Goal: Task Accomplishment & Management: Complete application form

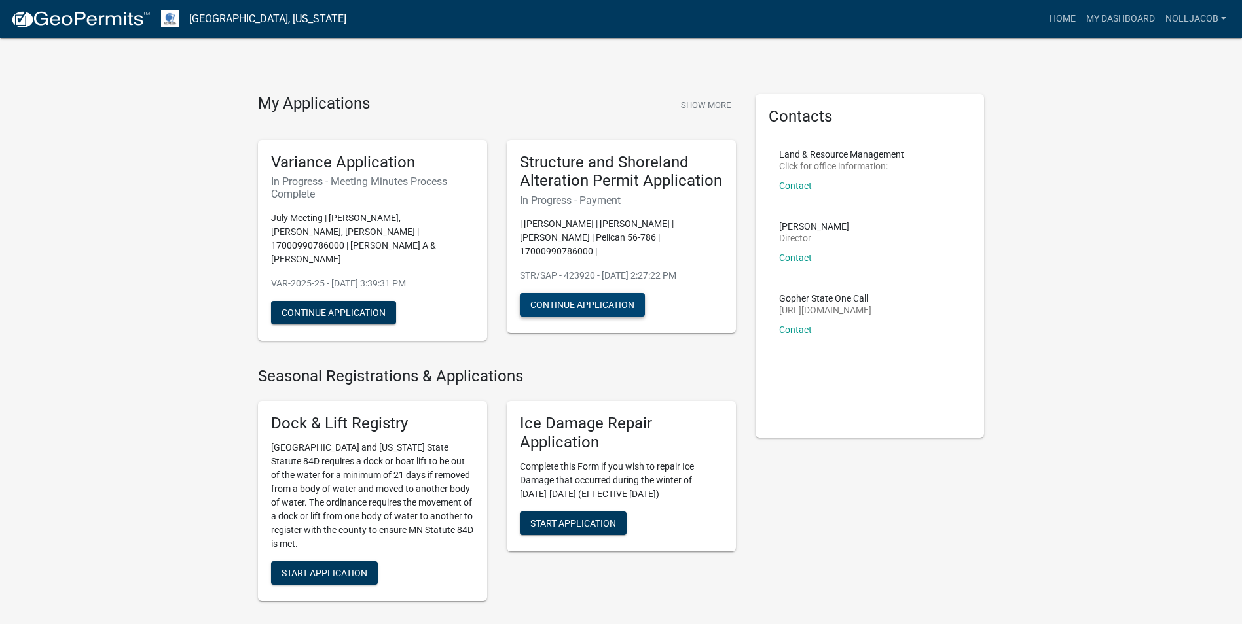
click at [605, 293] on button "Continue Application" at bounding box center [582, 305] width 125 height 24
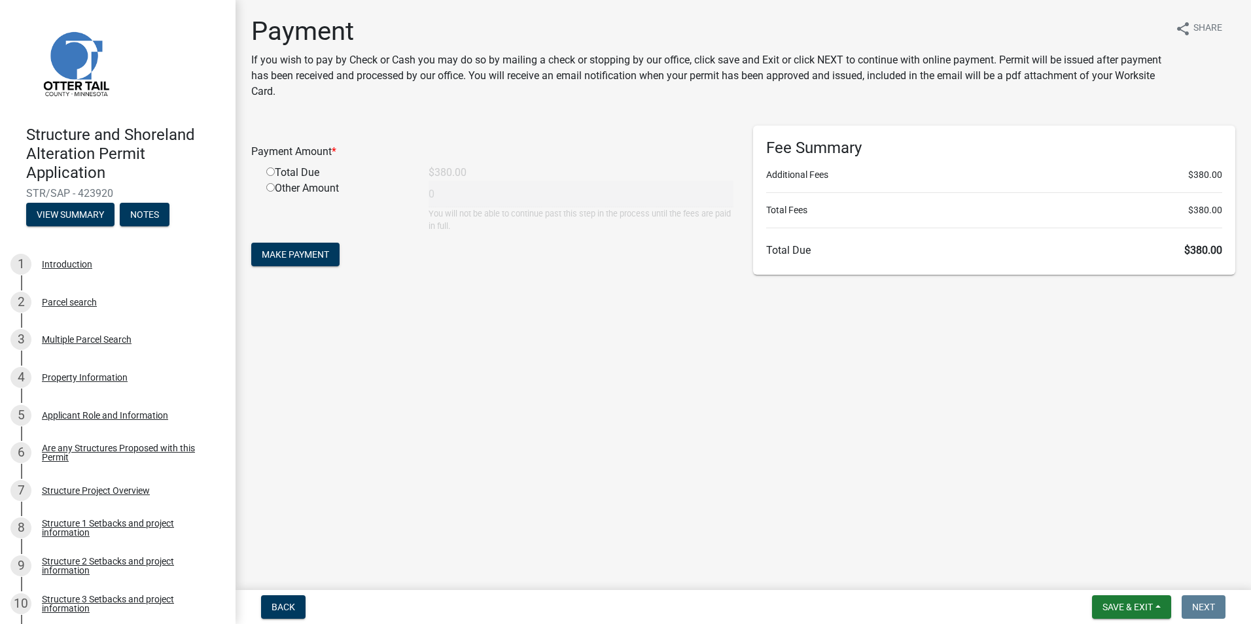
click at [268, 171] on input "radio" at bounding box center [270, 172] width 9 height 9
radio input "true"
type input "380"
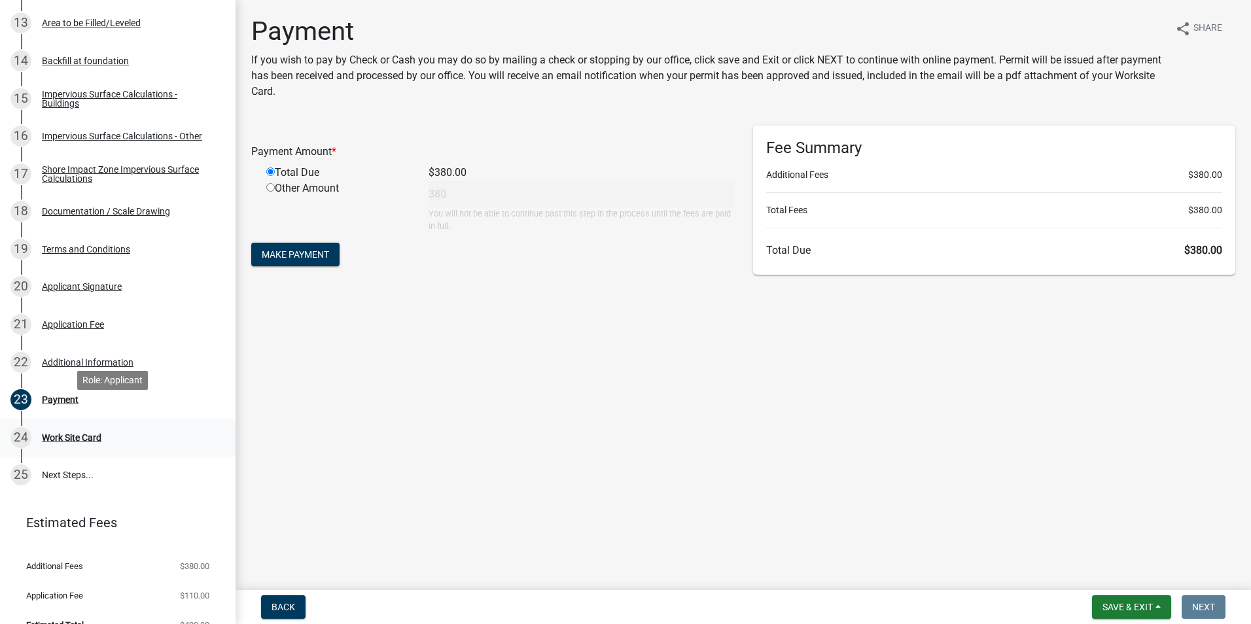
scroll to position [715, 0]
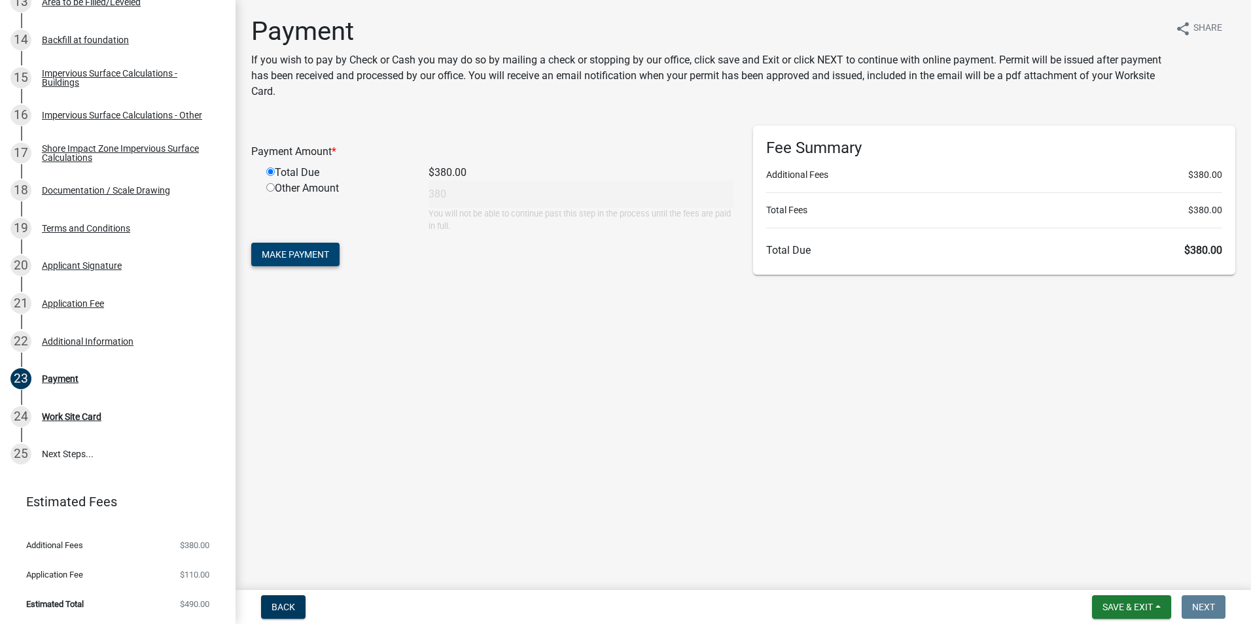
click at [306, 259] on span "Make Payment" at bounding box center [295, 254] width 67 height 10
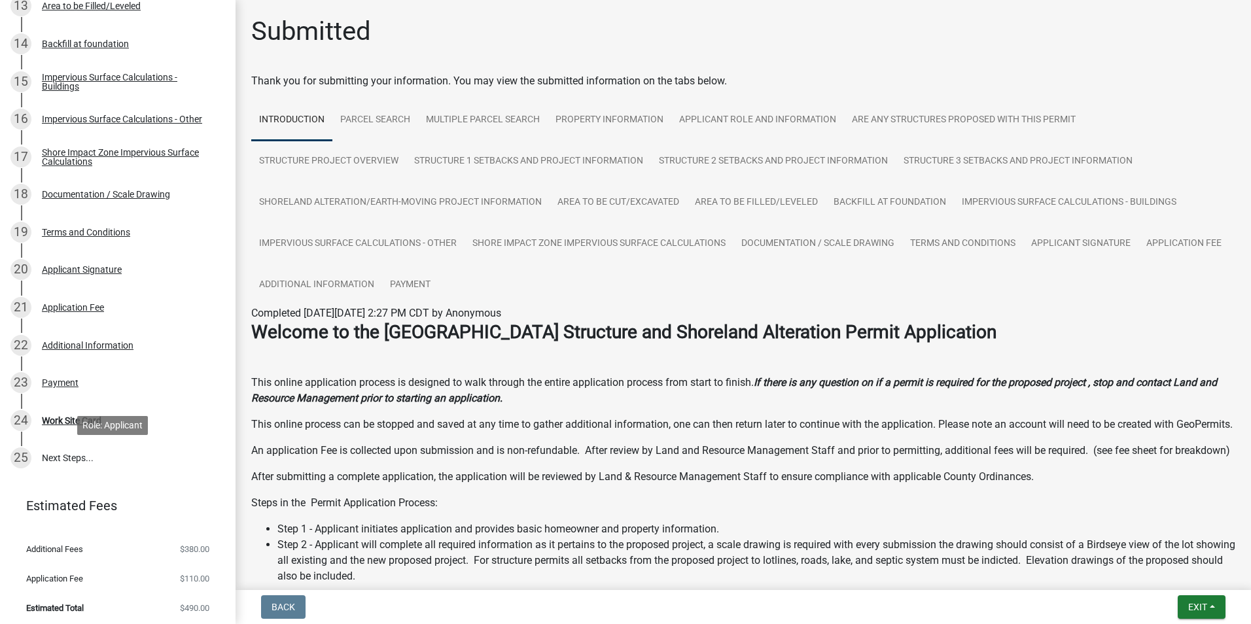
scroll to position [715, 0]
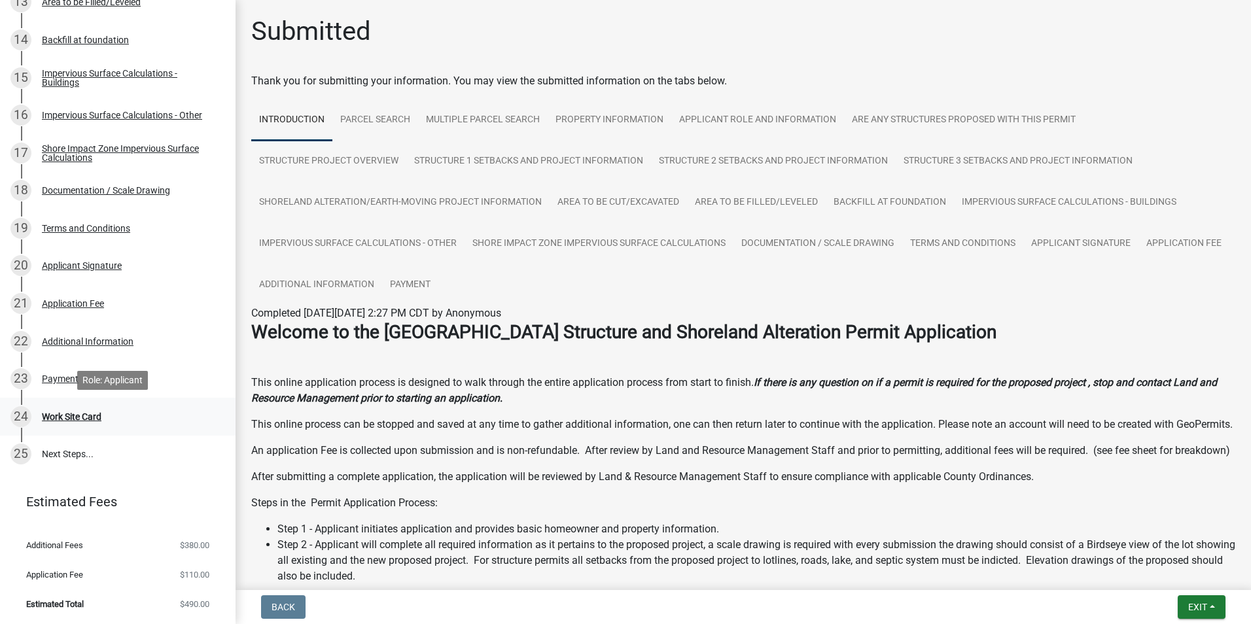
click at [83, 419] on div "Work Site Card" at bounding box center [72, 416] width 60 height 9
click at [78, 416] on div "Work Site Card" at bounding box center [72, 416] width 60 height 9
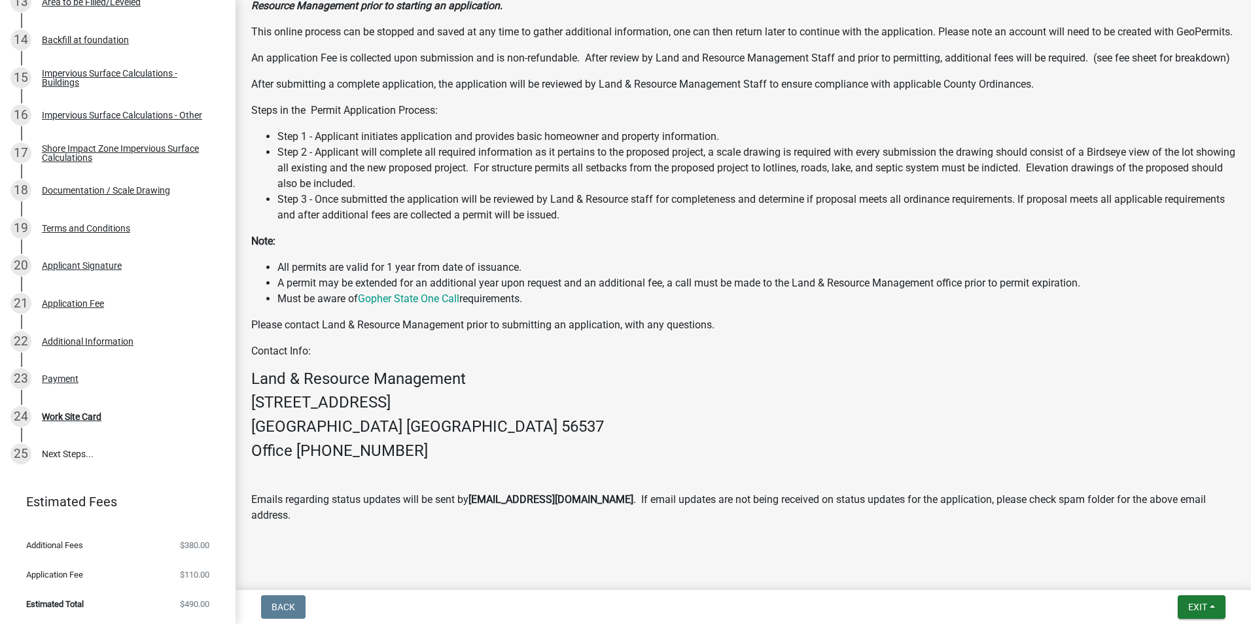
scroll to position [424, 0]
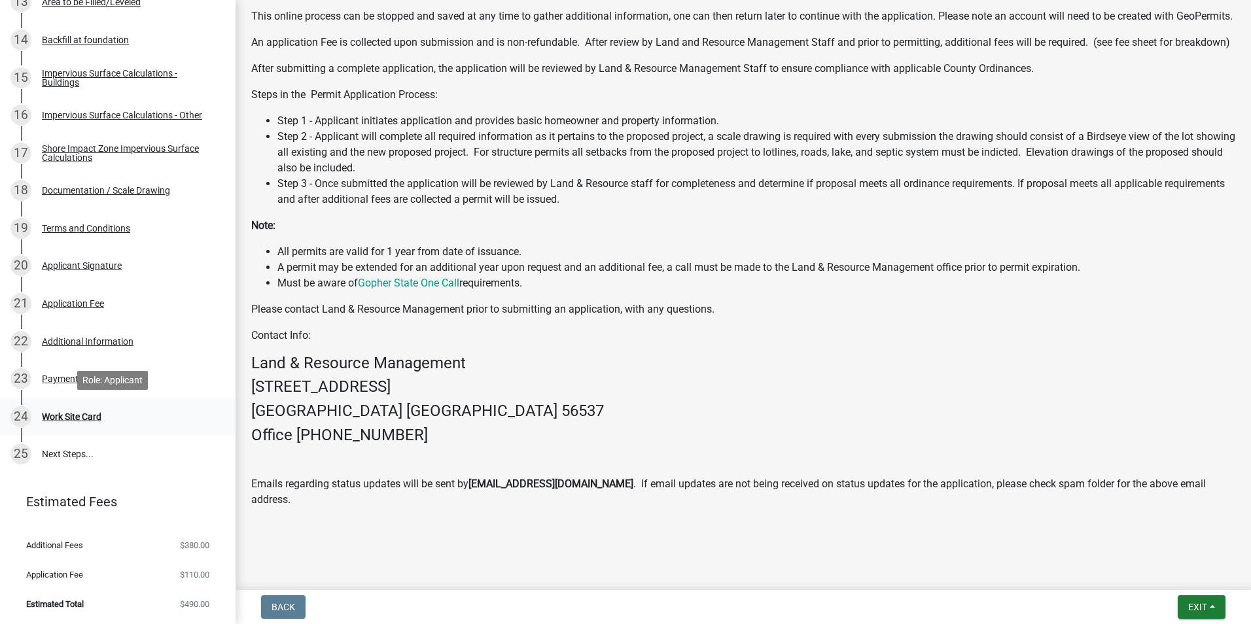
click at [69, 416] on div "Work Site Card" at bounding box center [72, 416] width 60 height 9
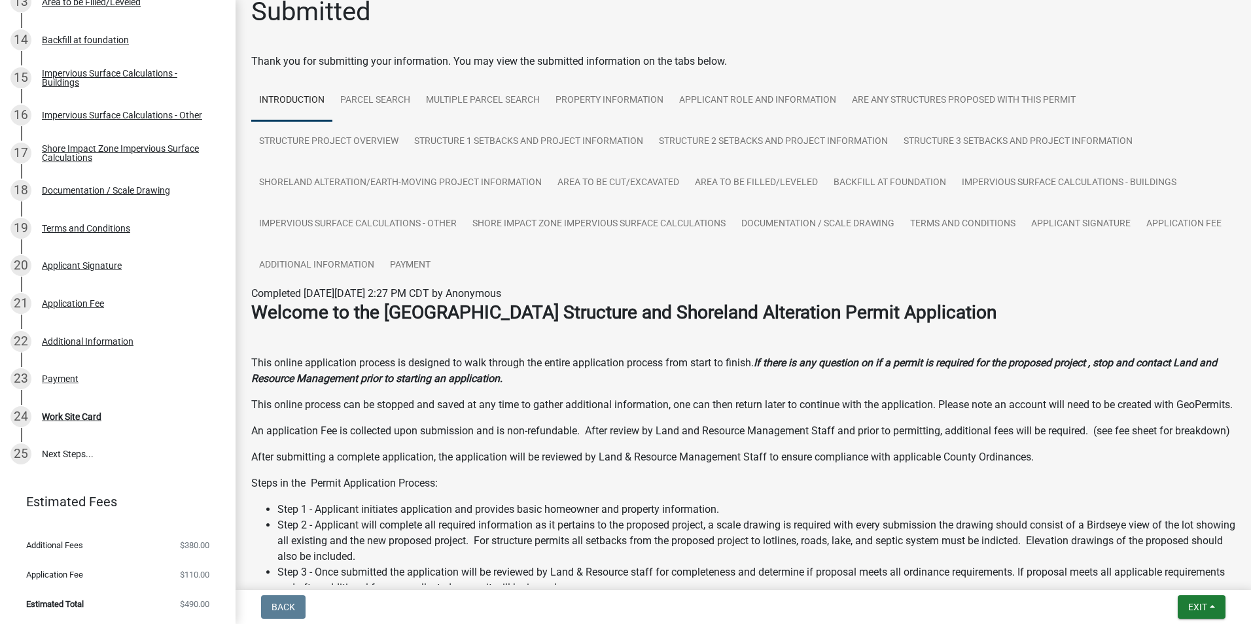
scroll to position [0, 0]
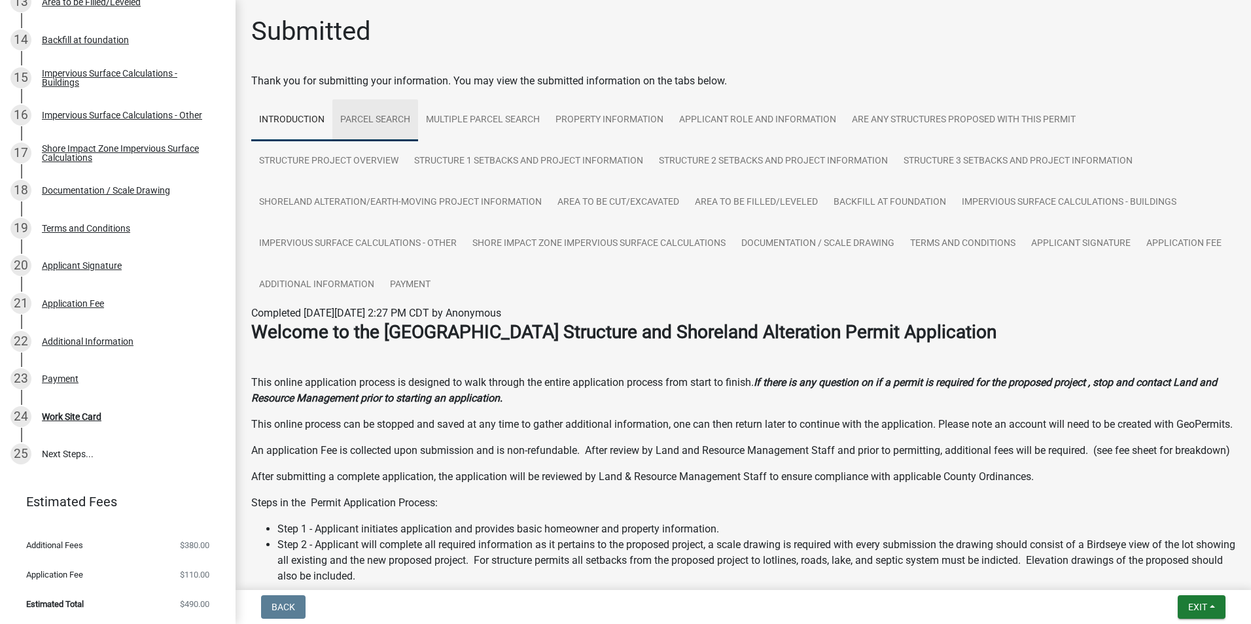
click at [389, 120] on link "Parcel search" at bounding box center [375, 120] width 86 height 42
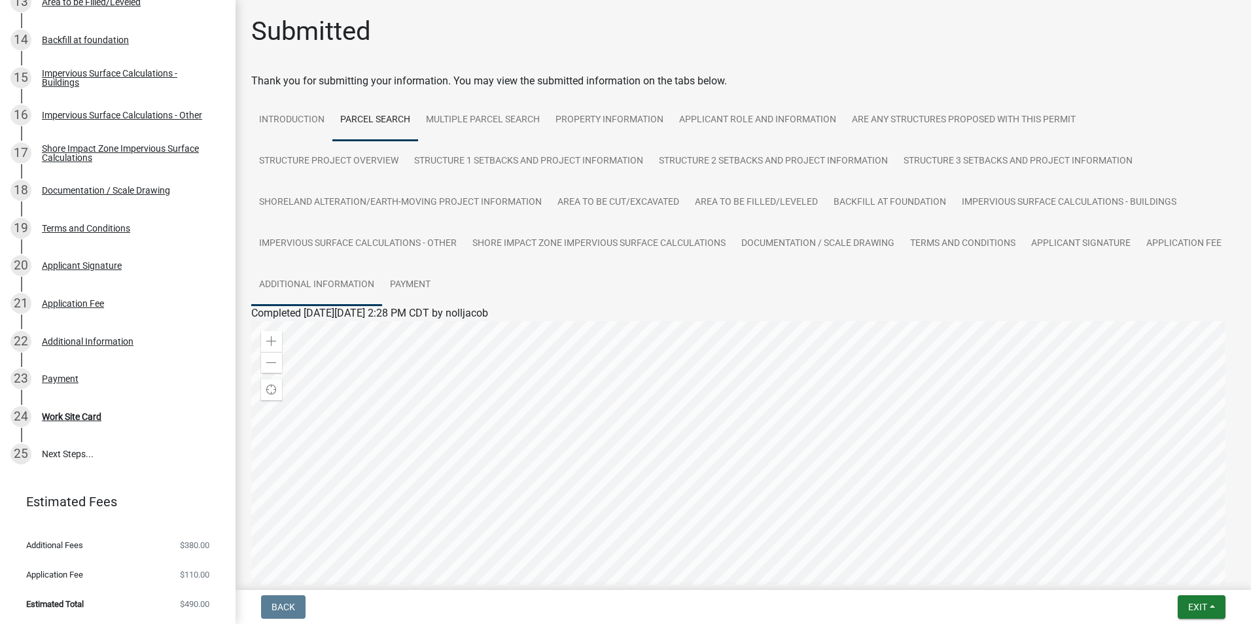
click at [382, 280] on link "Additional Information" at bounding box center [316, 285] width 131 height 42
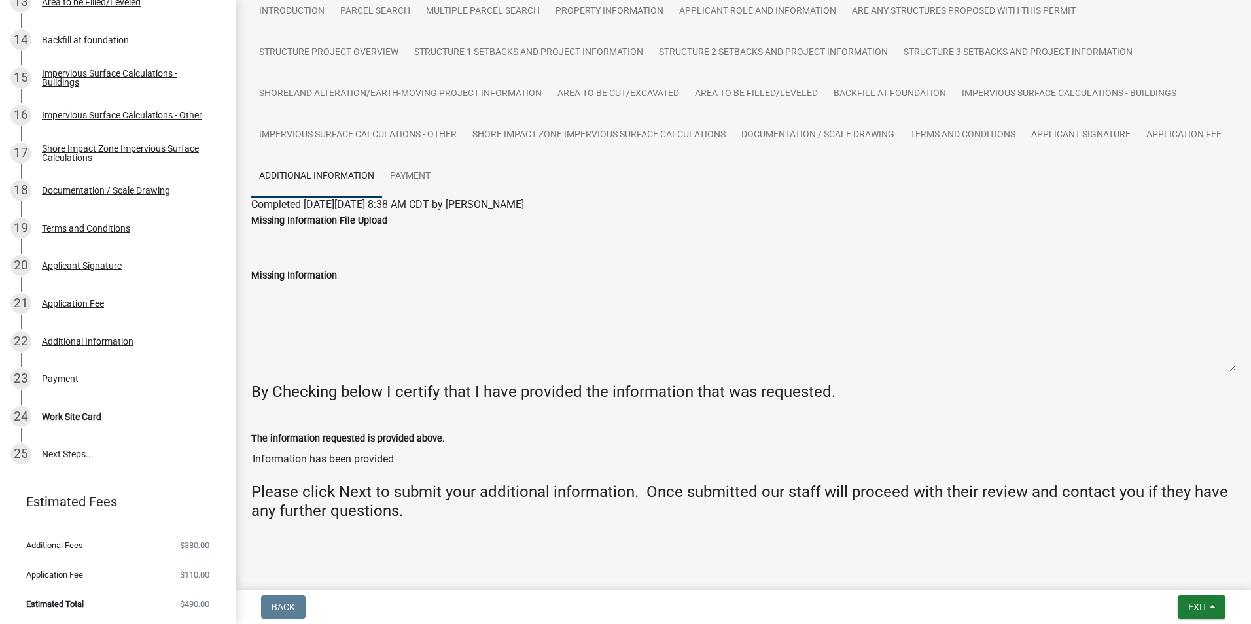
scroll to position [121, 0]
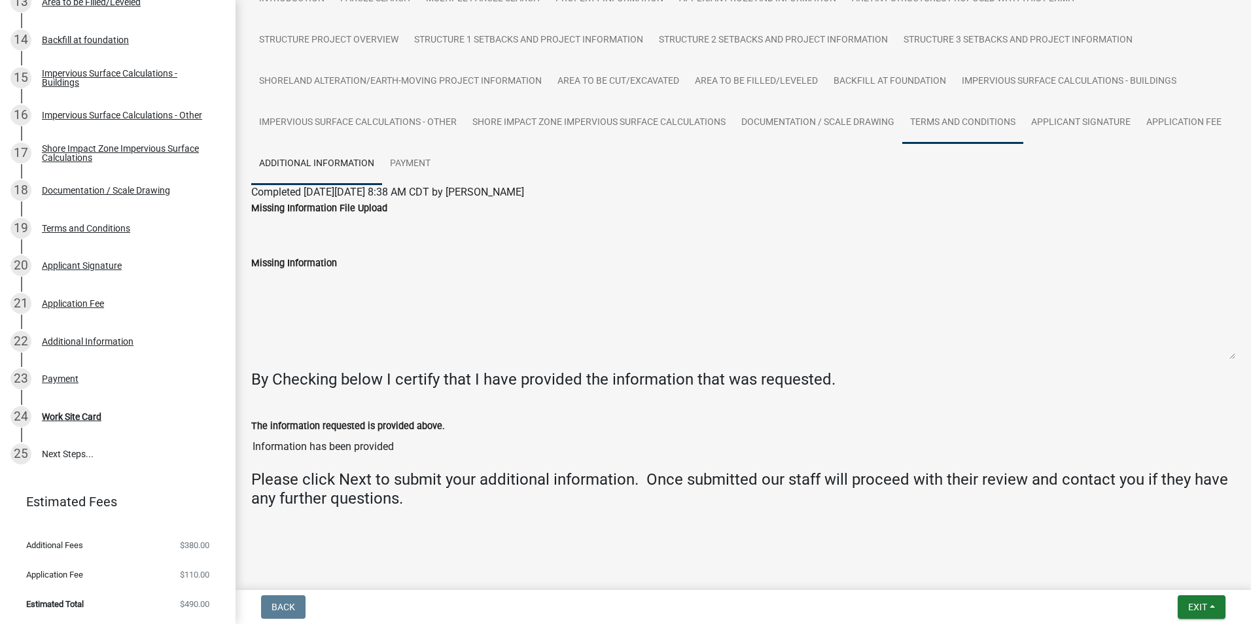
click at [938, 123] on link "Terms and Conditions" at bounding box center [962, 123] width 121 height 42
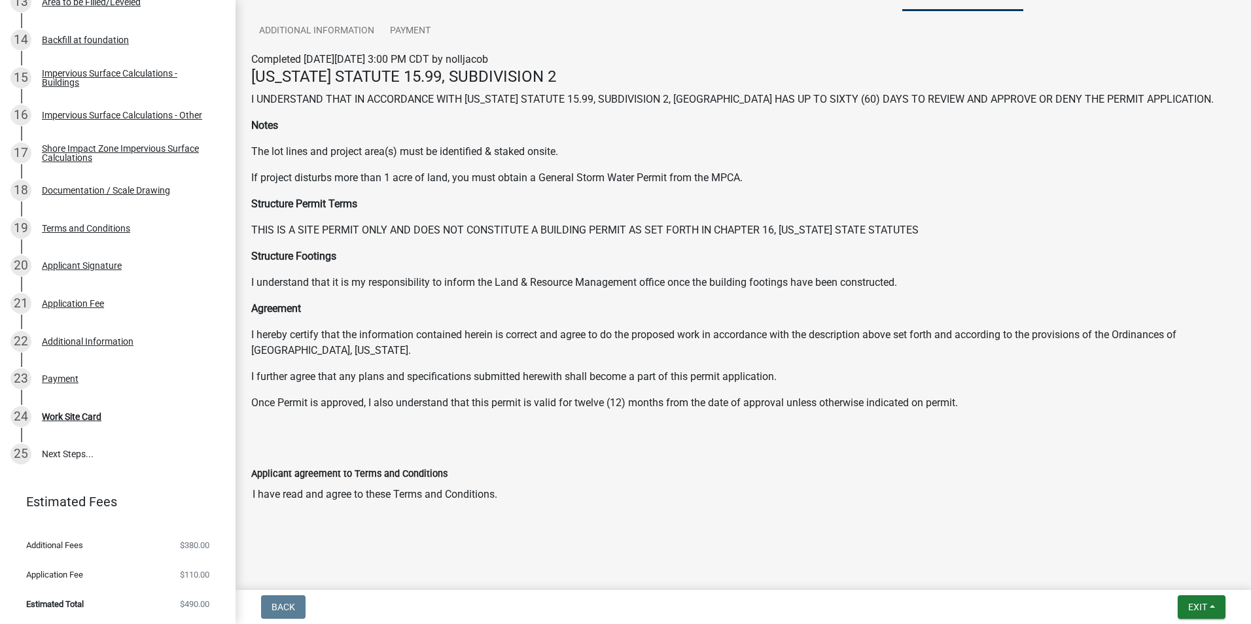
scroll to position [0, 0]
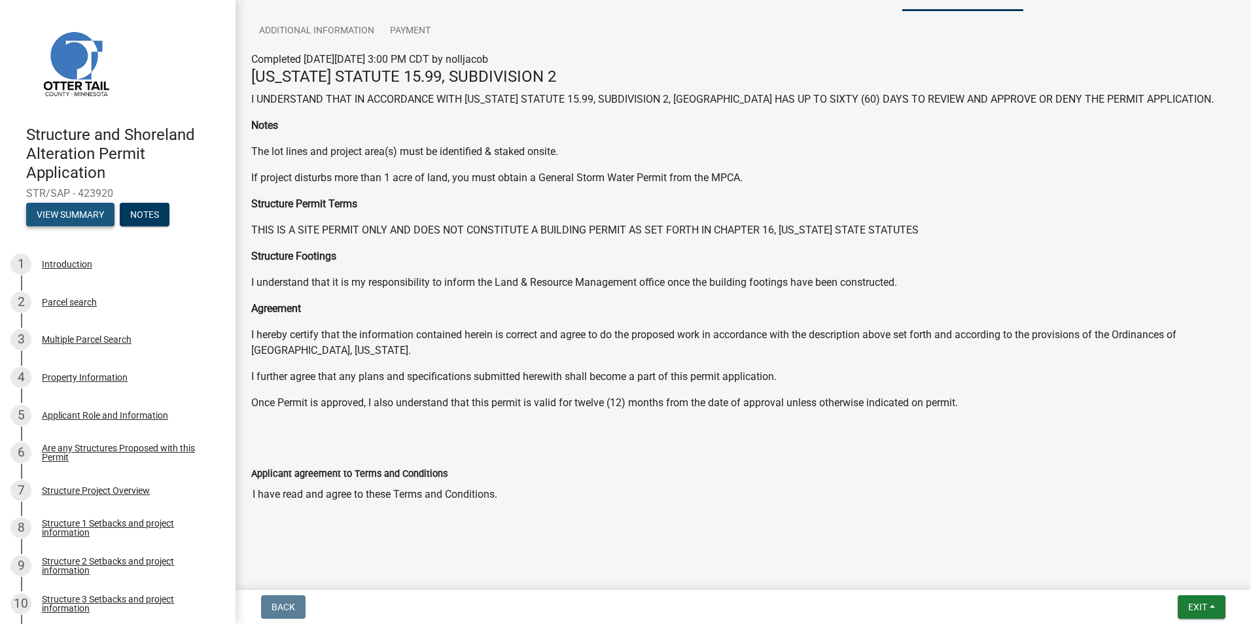
click at [80, 212] on button "View Summary" at bounding box center [70, 215] width 88 height 24
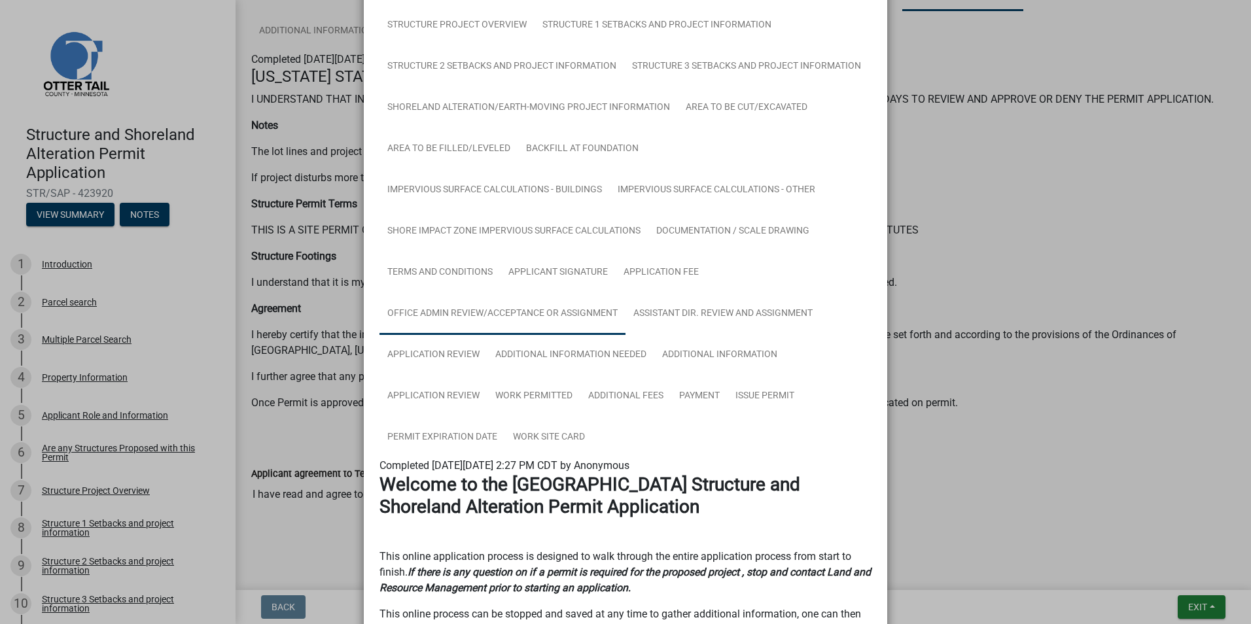
scroll to position [196, 0]
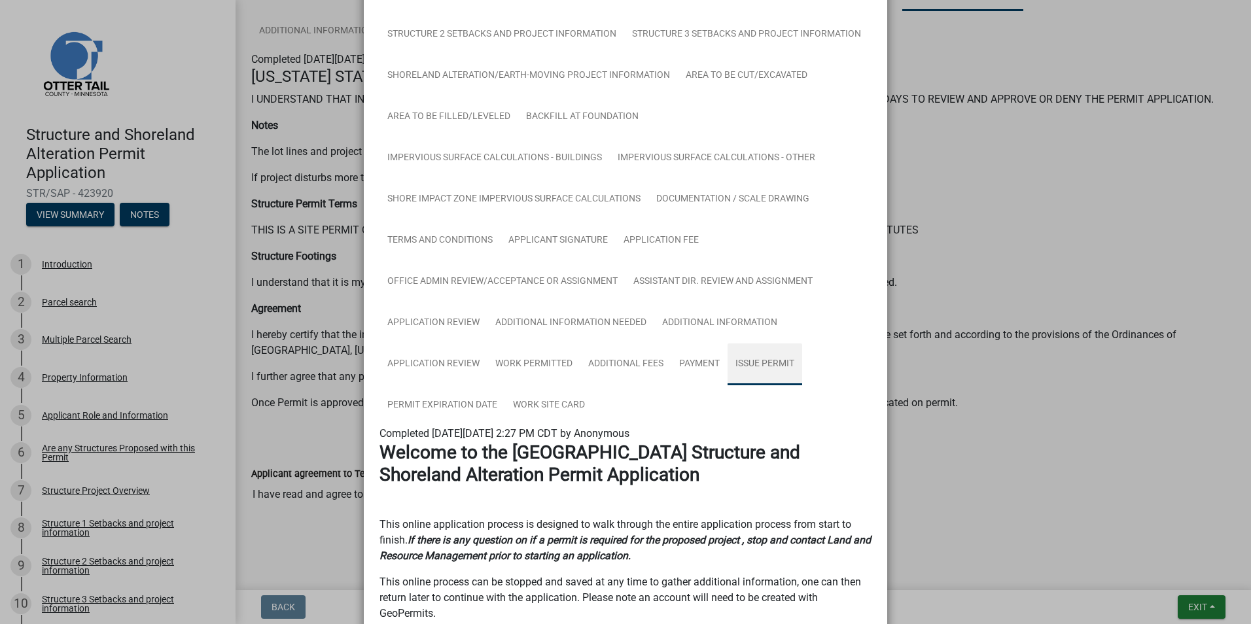
click at [762, 366] on link "Issue Permit" at bounding box center [765, 365] width 75 height 42
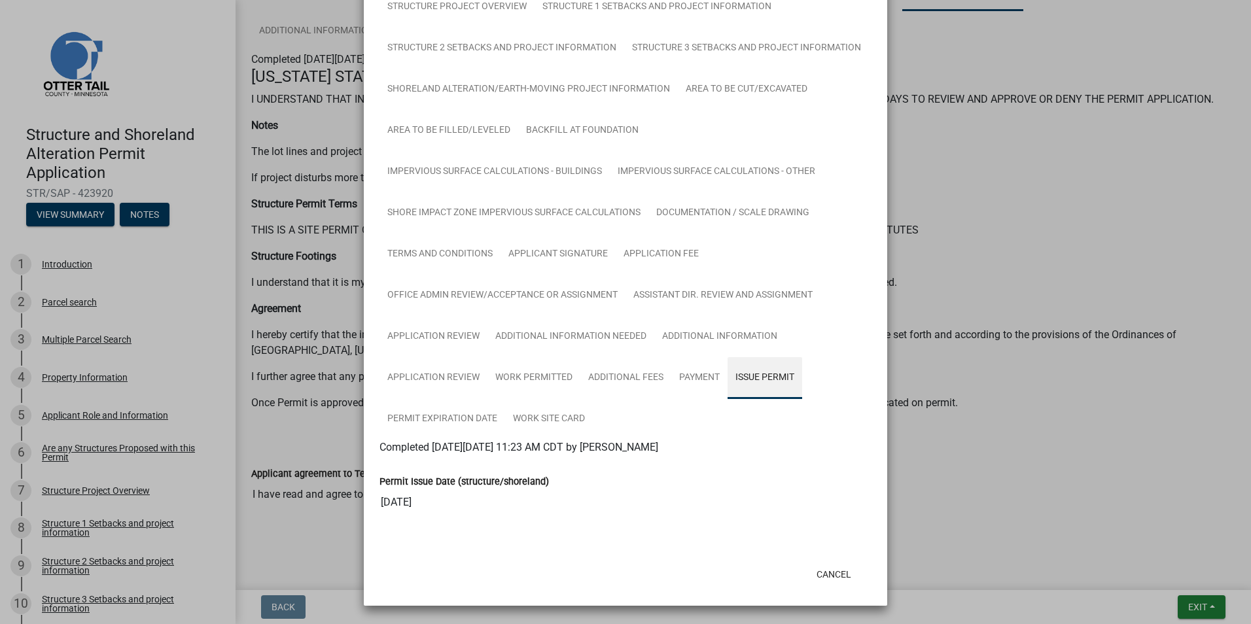
scroll to position [183, 0]
click at [545, 418] on link "Work Site Card" at bounding box center [549, 420] width 88 height 42
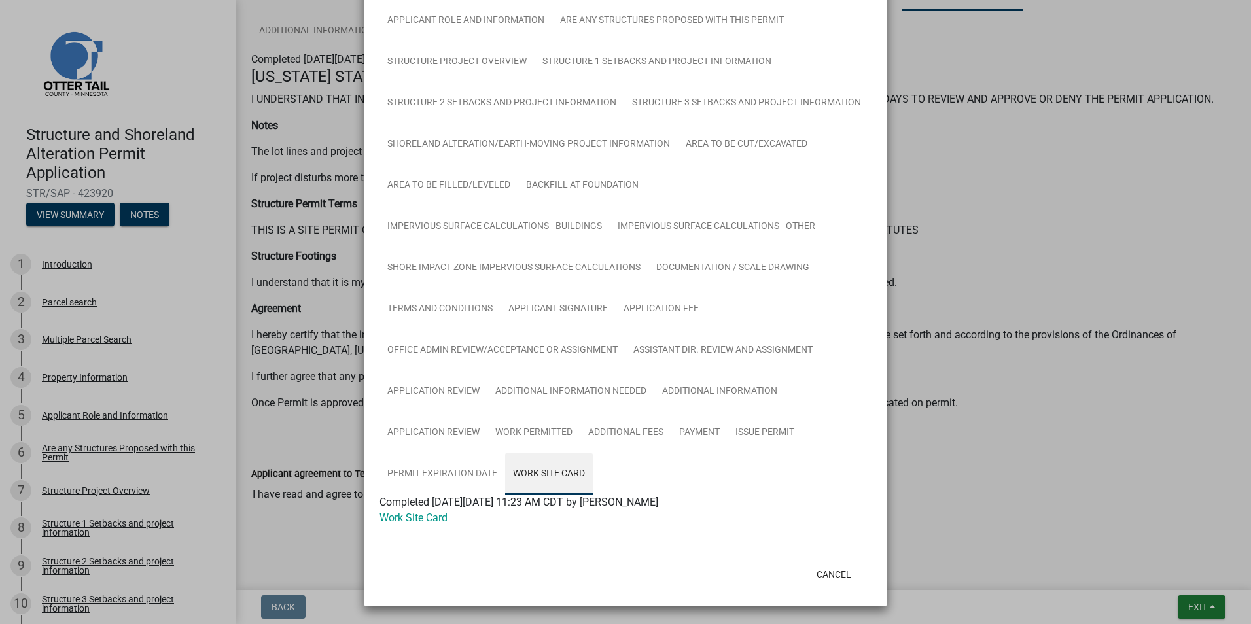
scroll to position [128, 0]
click at [440, 469] on link "Permit Expiration Date" at bounding box center [443, 475] width 126 height 42
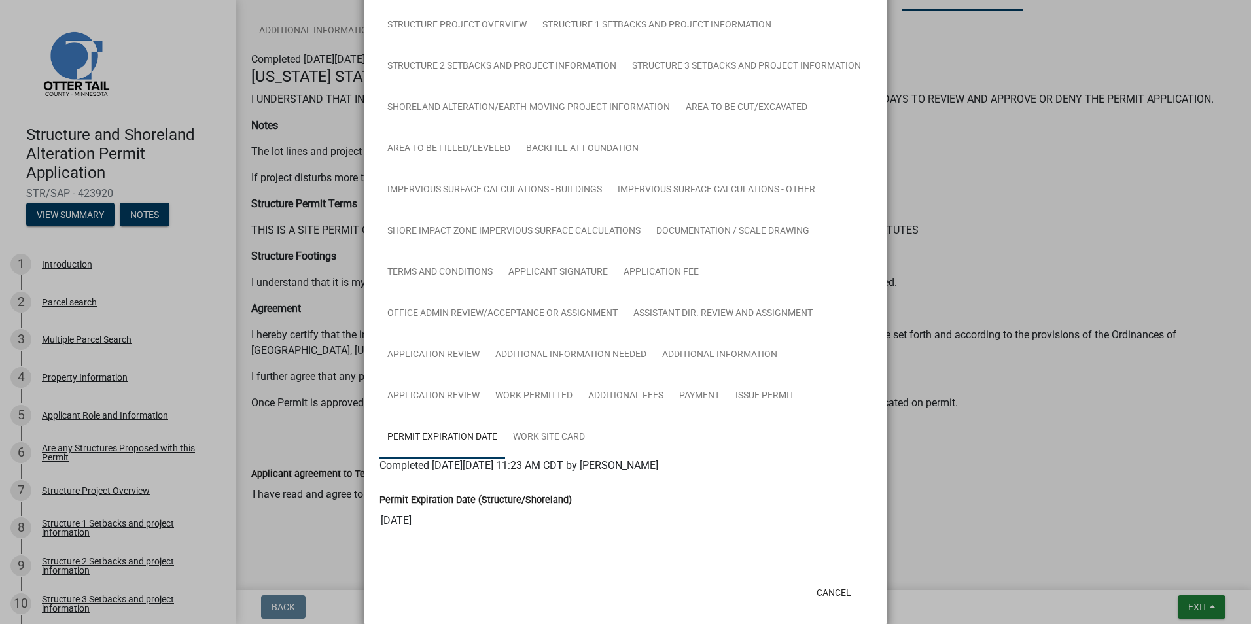
scroll to position [183, 0]
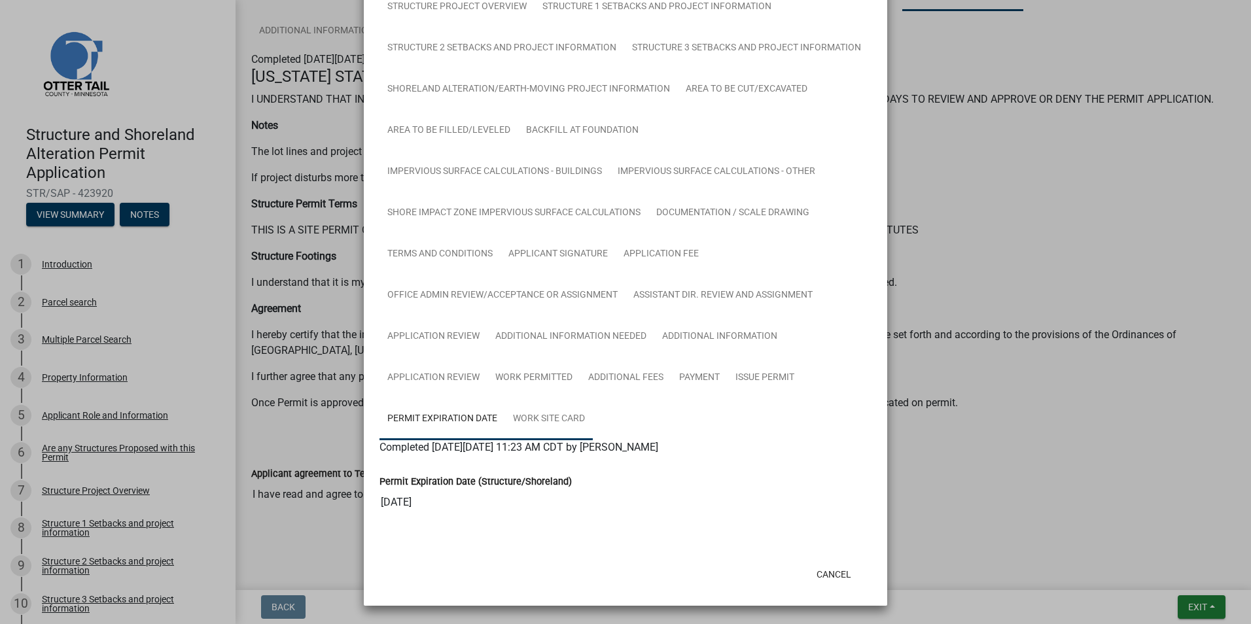
click at [545, 419] on link "Work Site Card" at bounding box center [549, 420] width 88 height 42
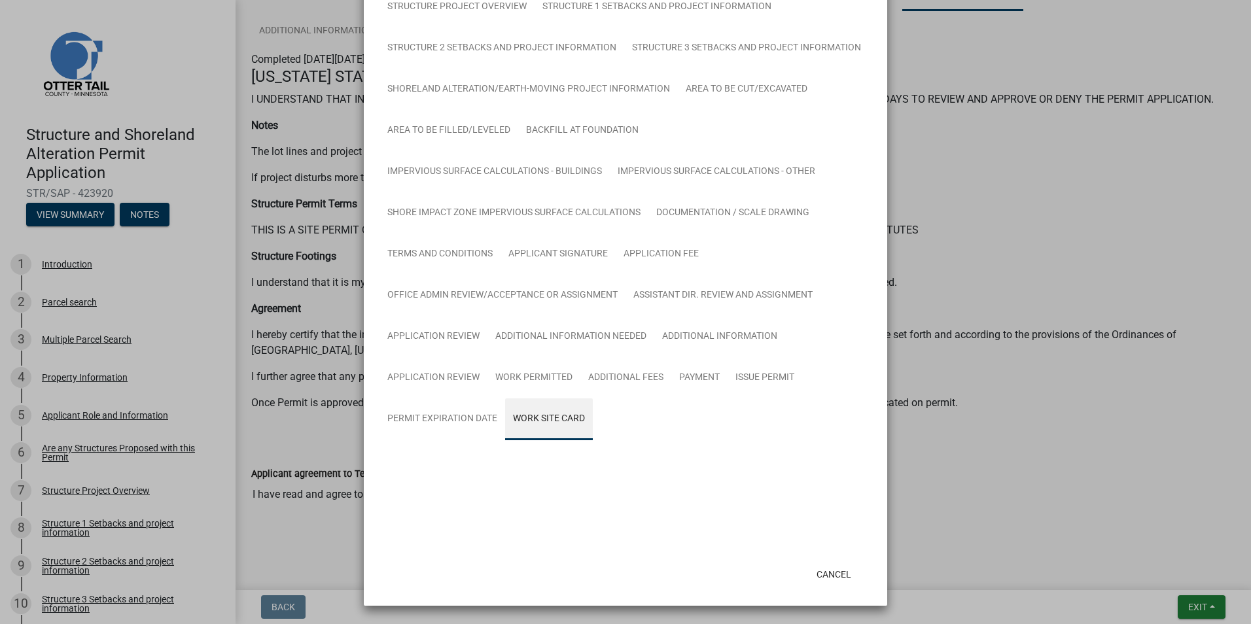
scroll to position [128, 0]
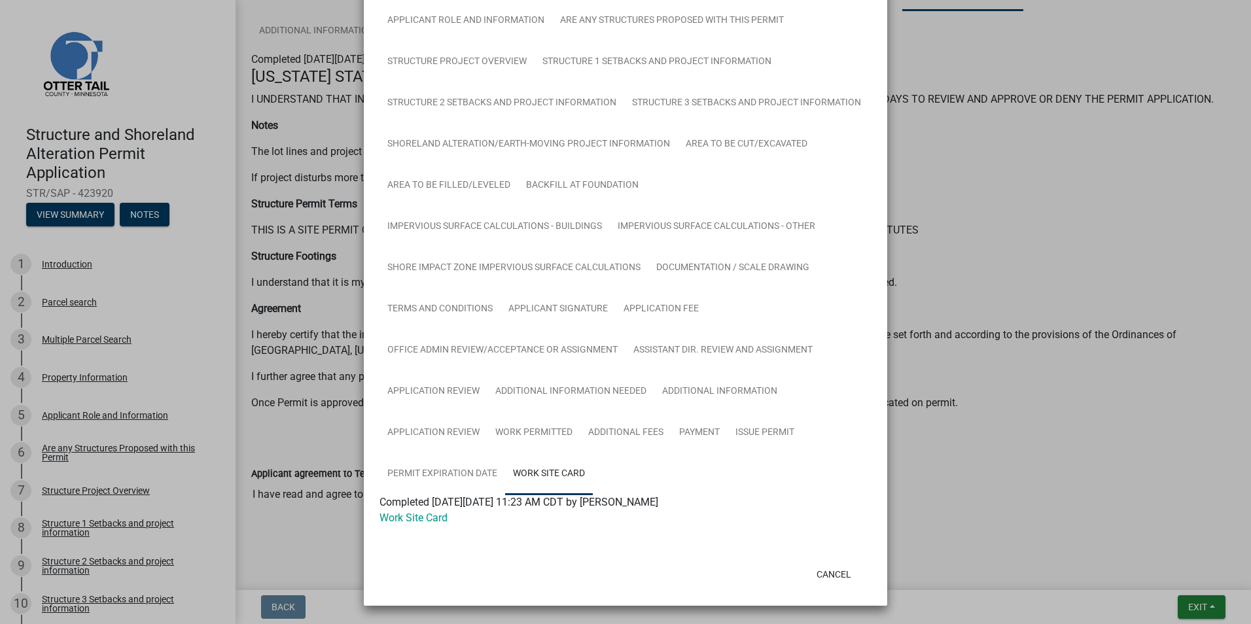
click at [543, 472] on link "Work Site Card" at bounding box center [549, 475] width 88 height 42
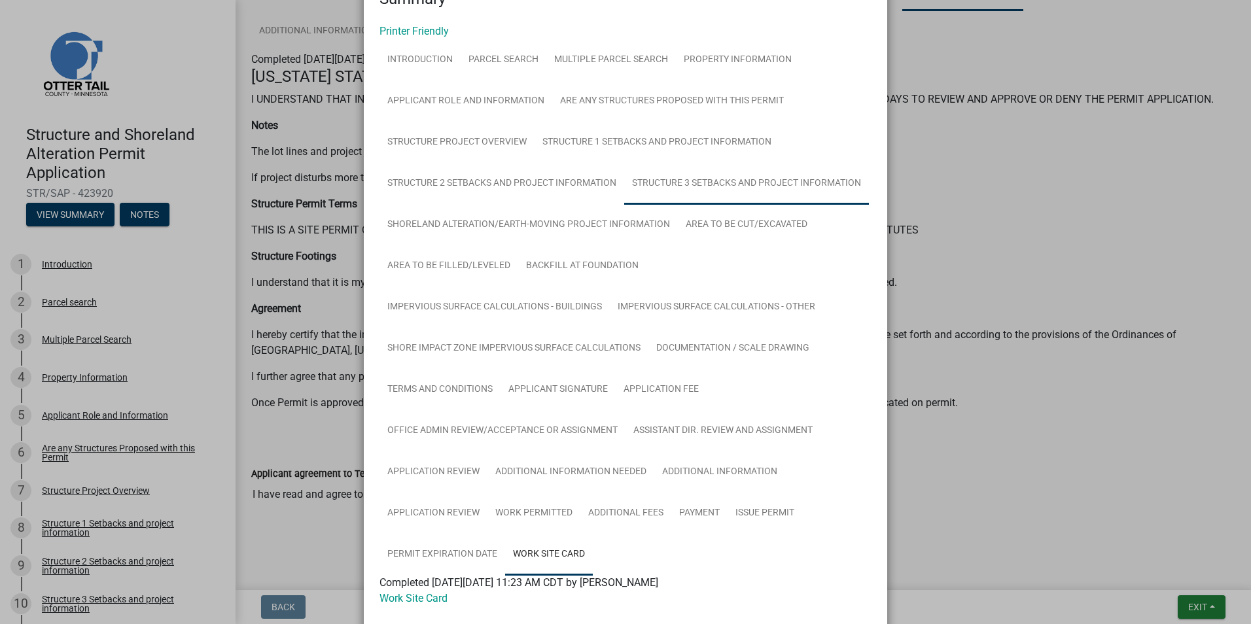
scroll to position [0, 0]
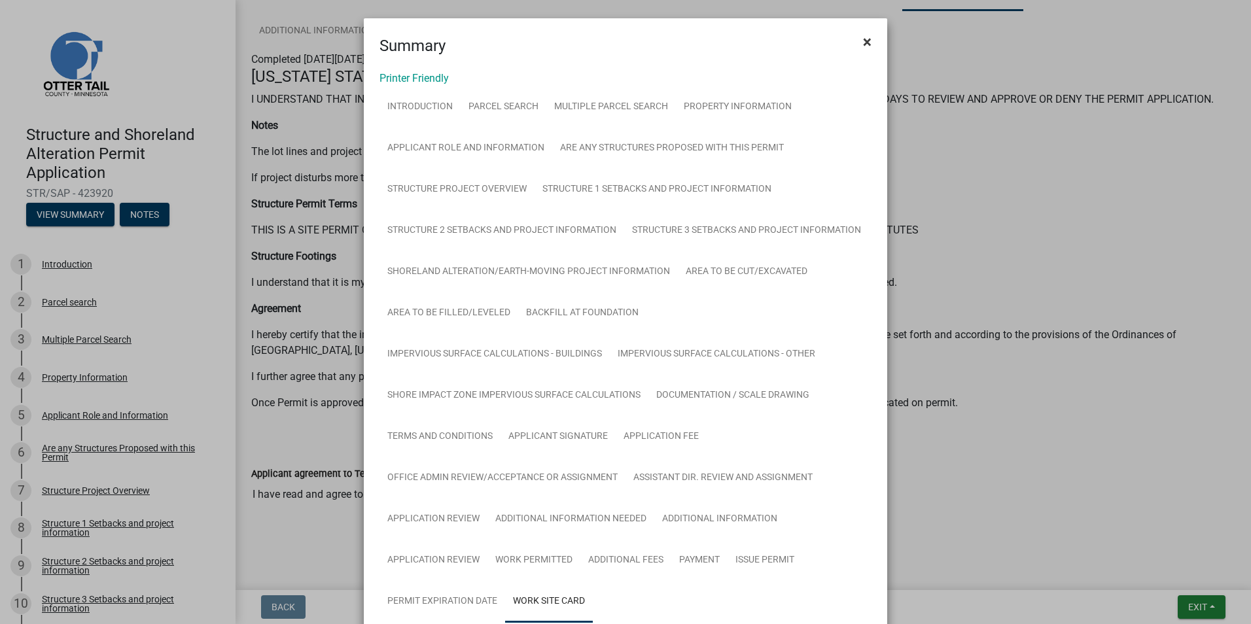
click at [863, 42] on span "×" at bounding box center [867, 42] width 9 height 18
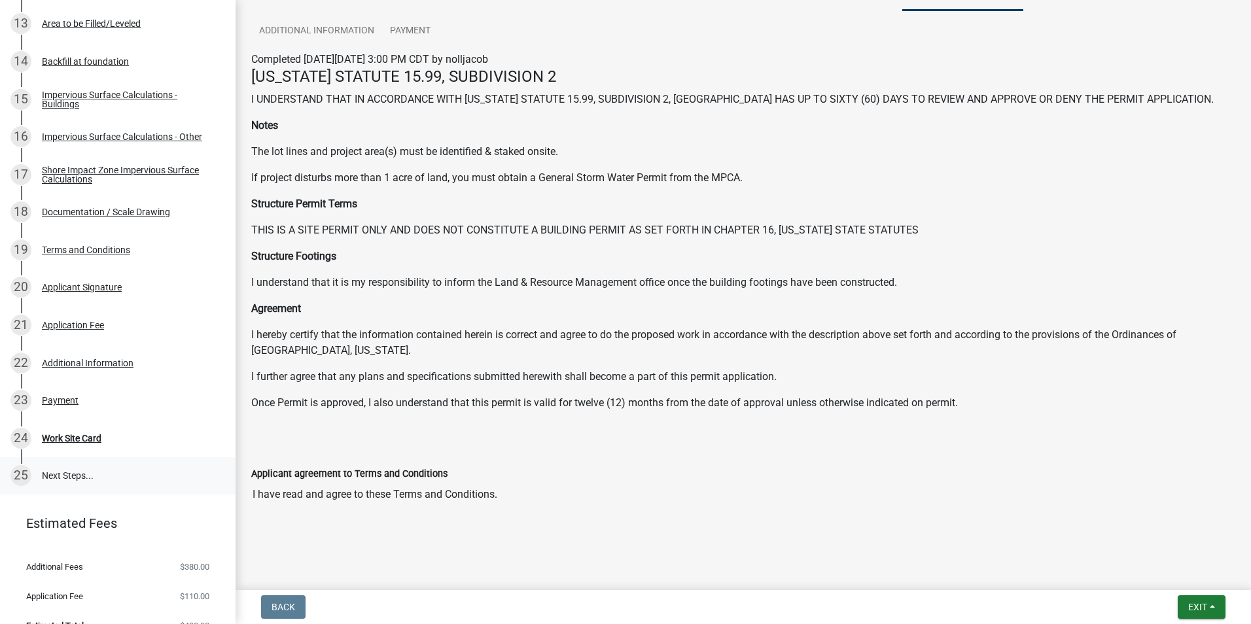
scroll to position [715, 0]
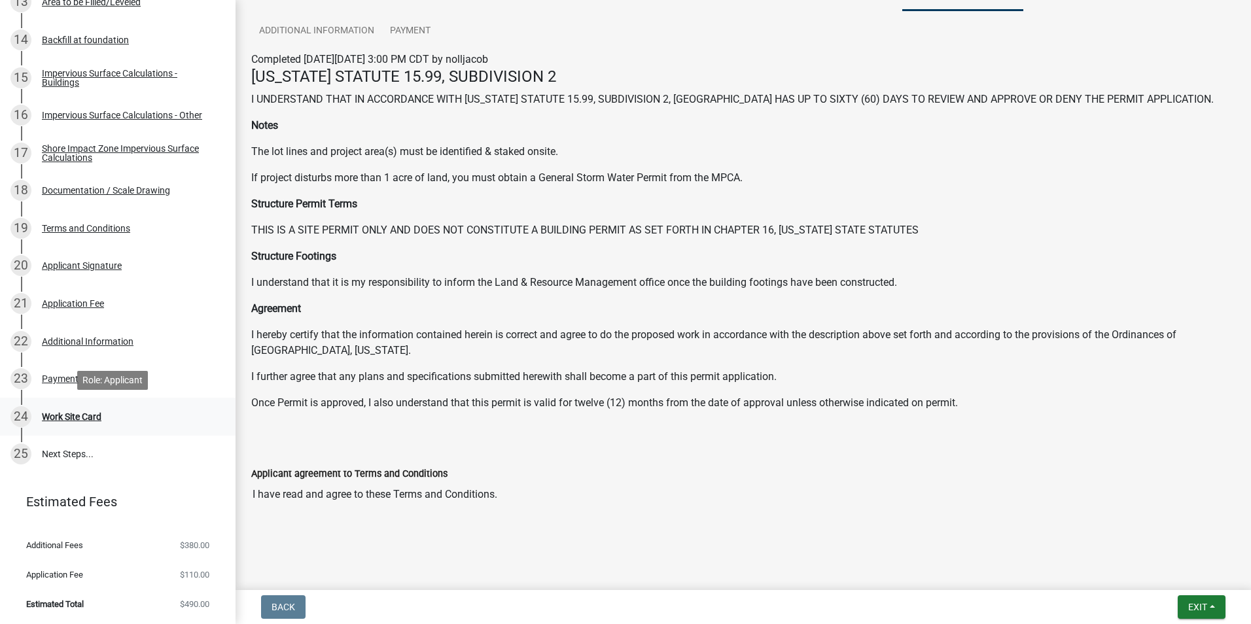
click at [77, 418] on div "Work Site Card" at bounding box center [72, 416] width 60 height 9
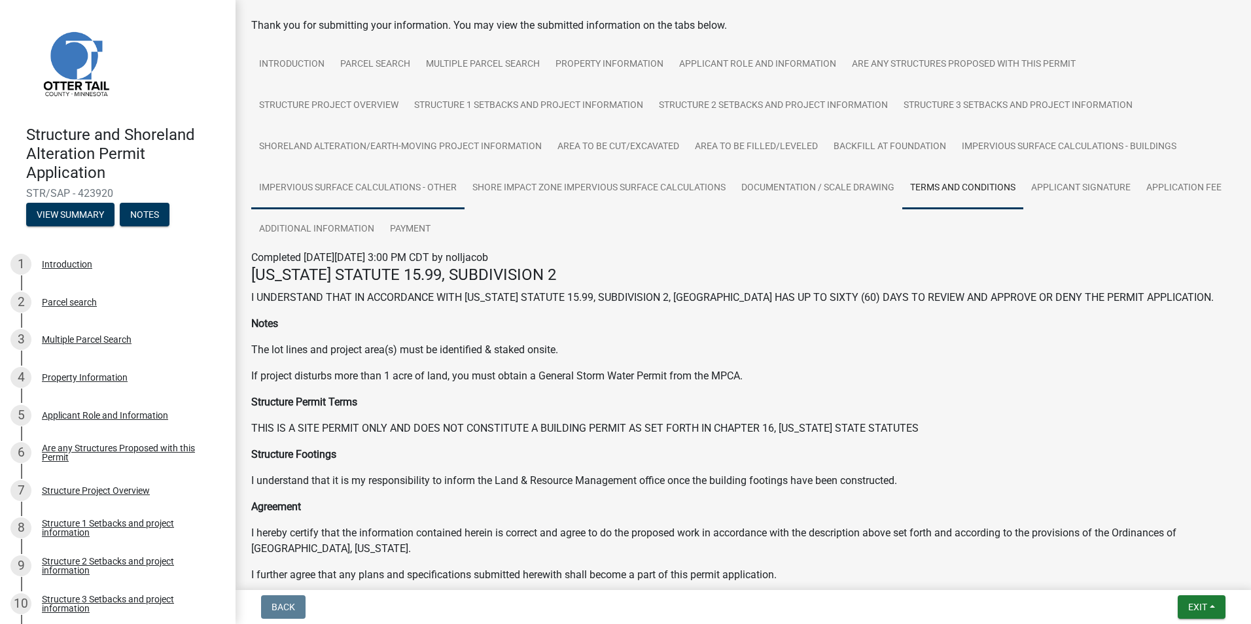
scroll to position [0, 0]
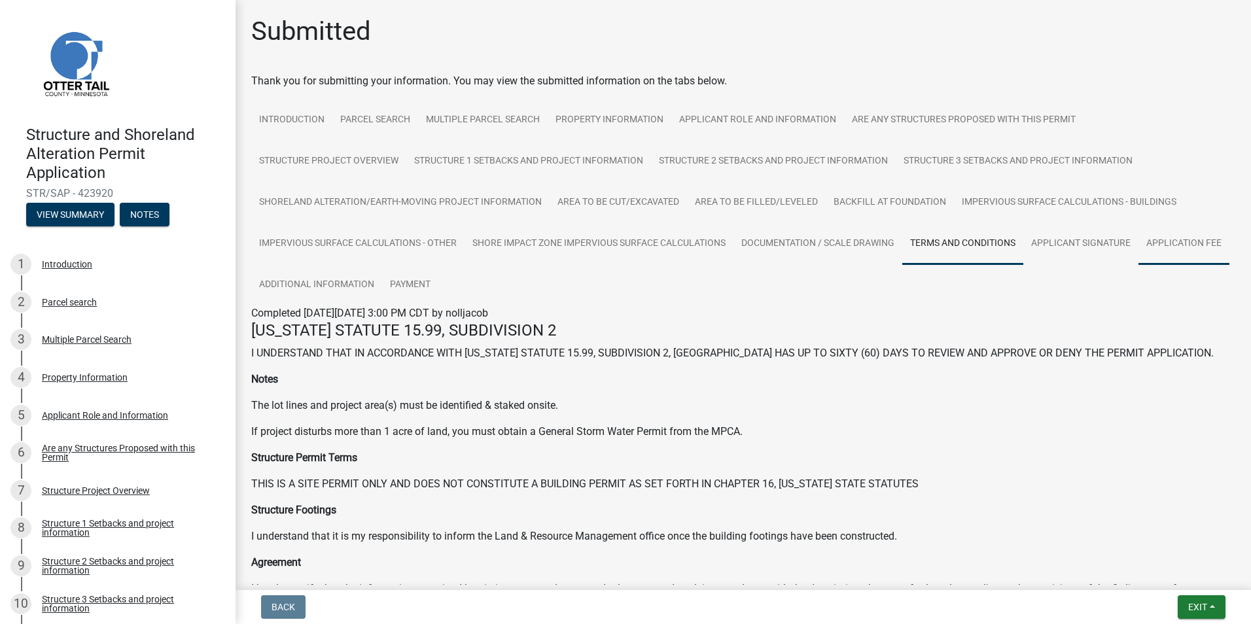
click at [1139, 265] on link "Application Fee" at bounding box center [1184, 244] width 91 height 42
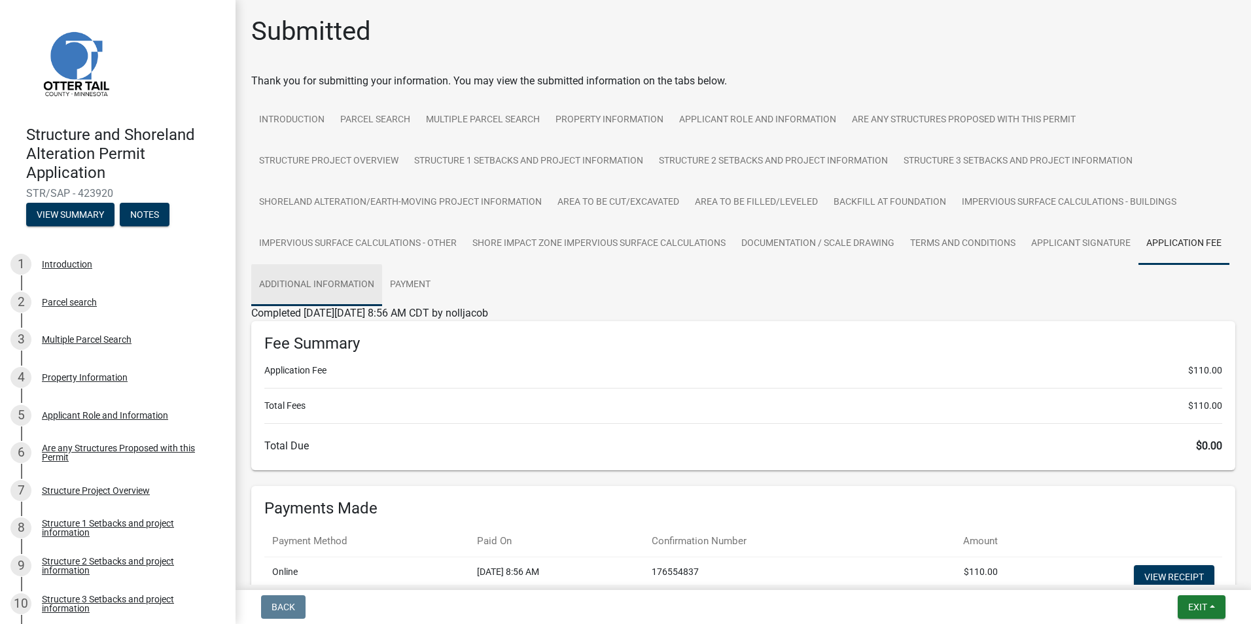
click at [382, 281] on link "Additional Information" at bounding box center [316, 285] width 131 height 42
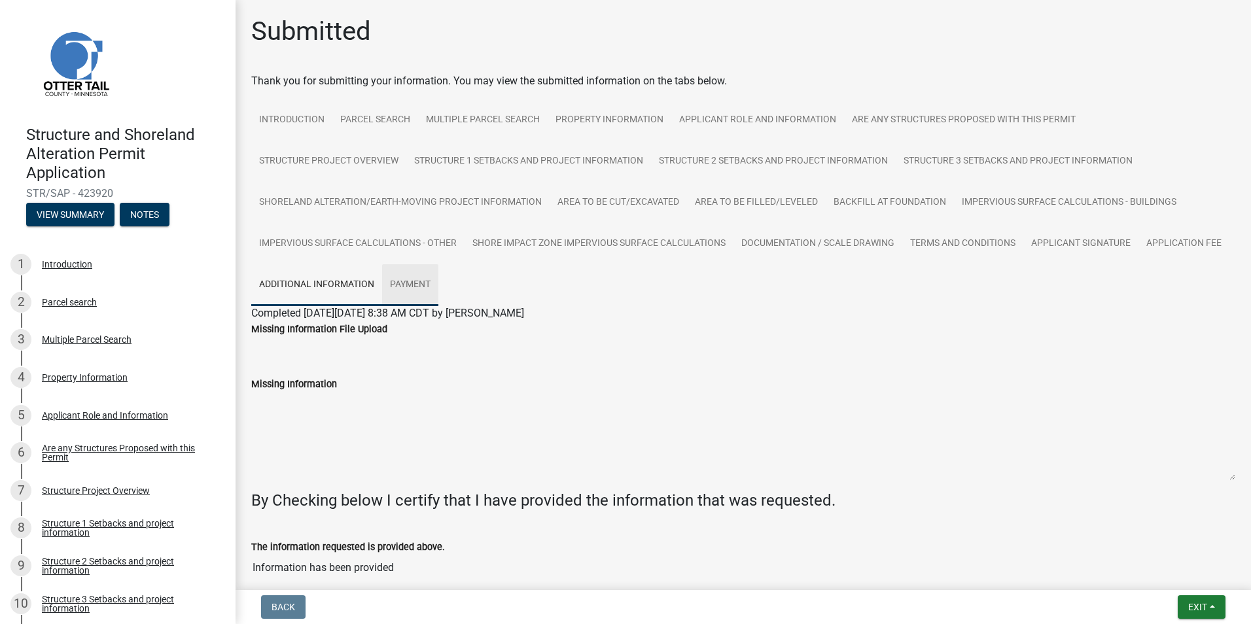
click at [438, 285] on link "Payment" at bounding box center [410, 285] width 56 height 42
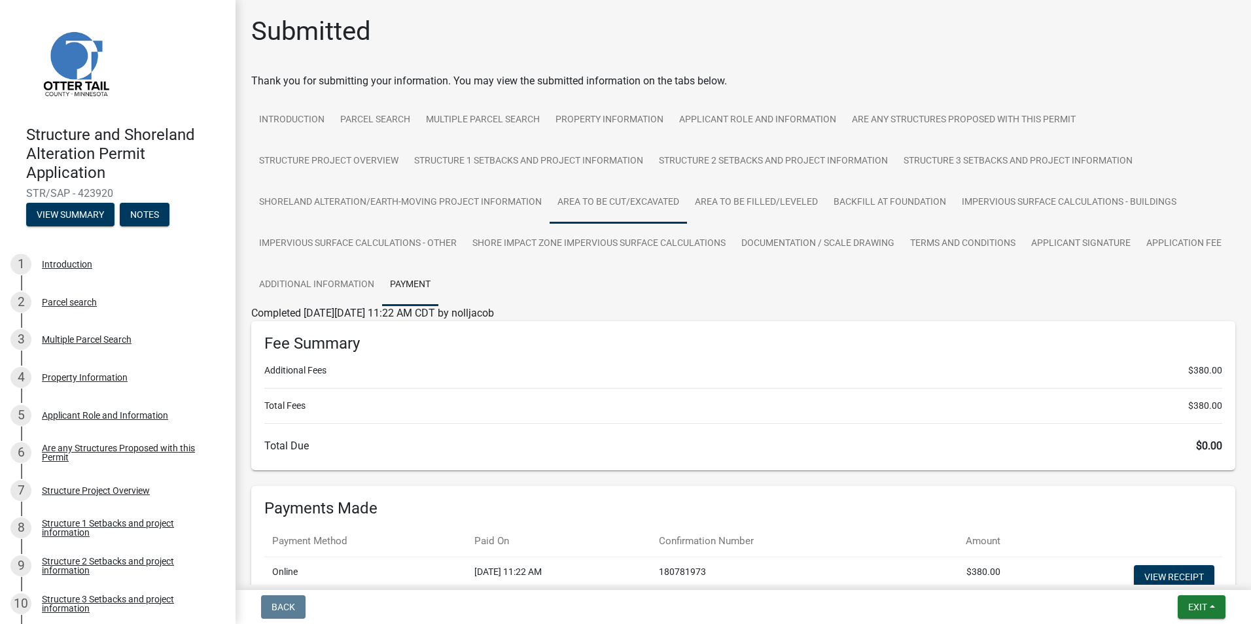
click at [613, 203] on link "Area to be Cut/Excavated" at bounding box center [618, 203] width 137 height 42
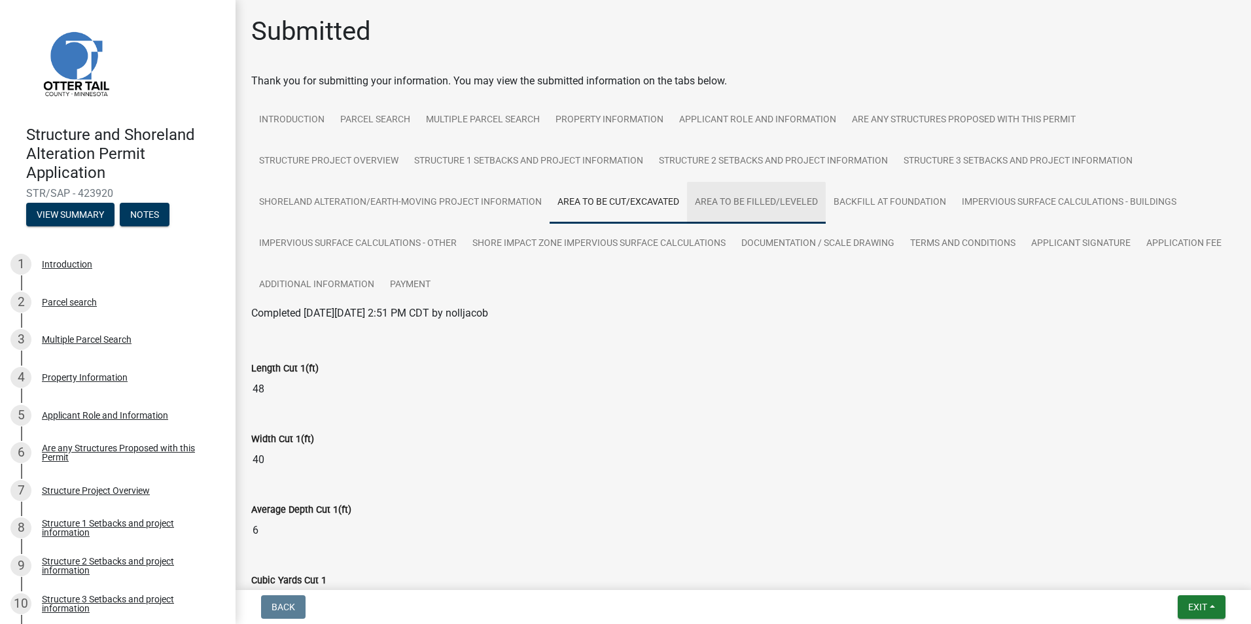
click at [742, 200] on link "Area to be Filled/Leveled" at bounding box center [756, 203] width 139 height 42
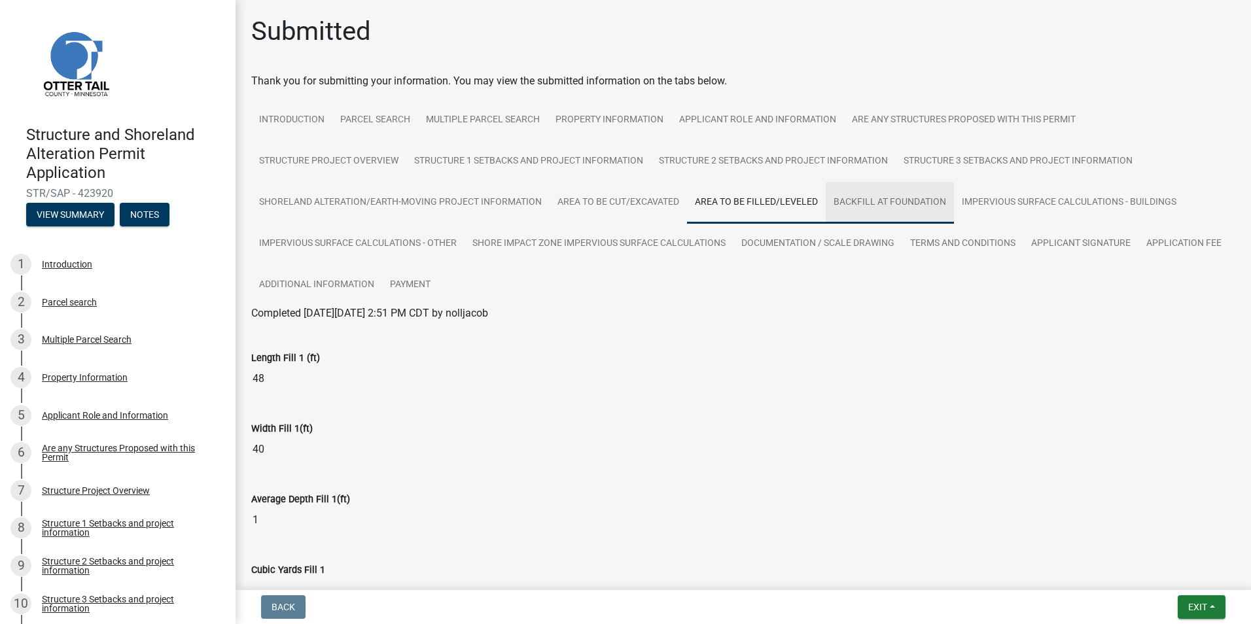
click at [886, 205] on link "Backfill at foundation" at bounding box center [890, 203] width 128 height 42
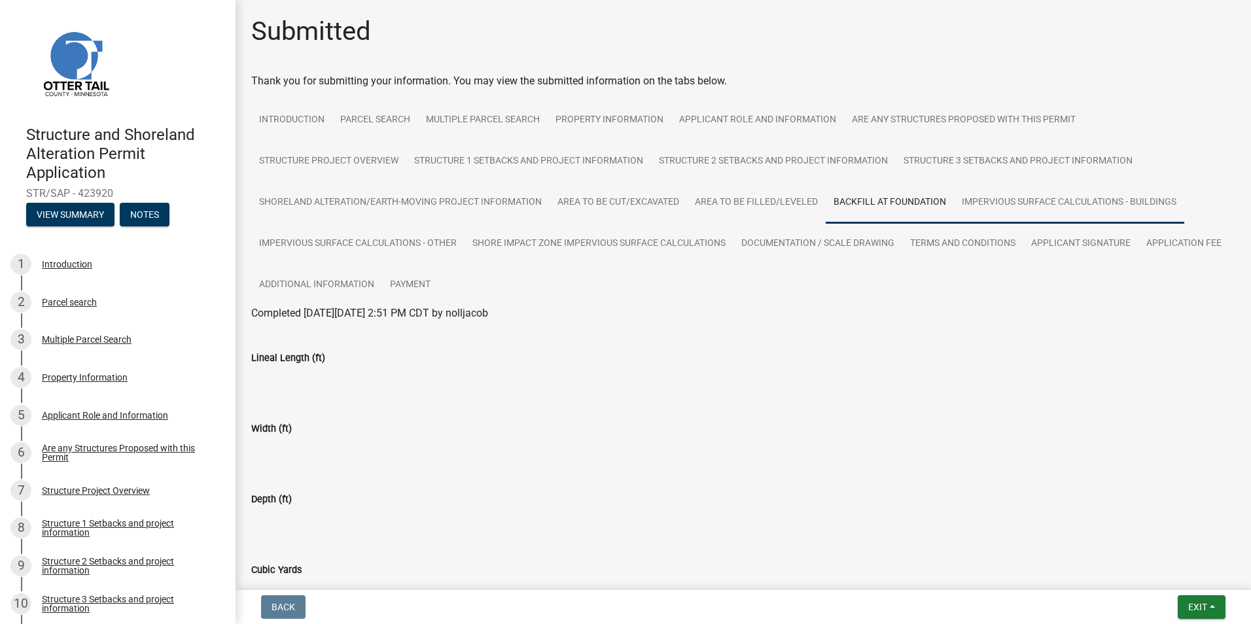
click at [1022, 199] on link "Impervious Surface Calculations - Buildings" at bounding box center [1069, 203] width 230 height 42
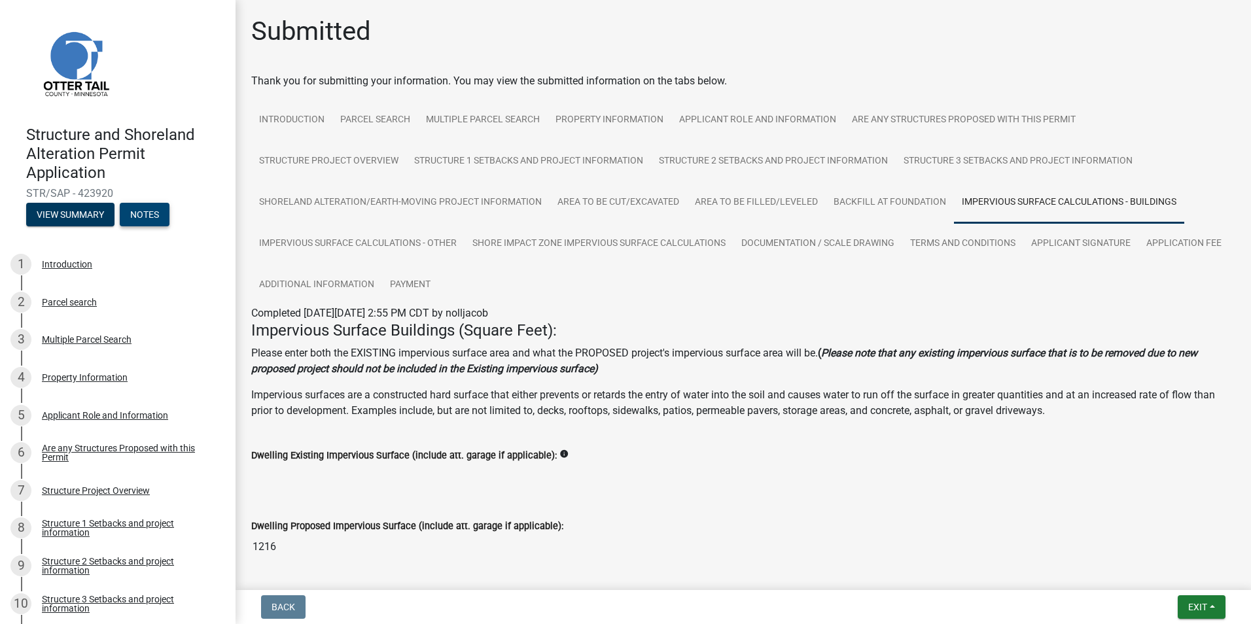
click at [151, 214] on button "Notes" at bounding box center [145, 215] width 50 height 24
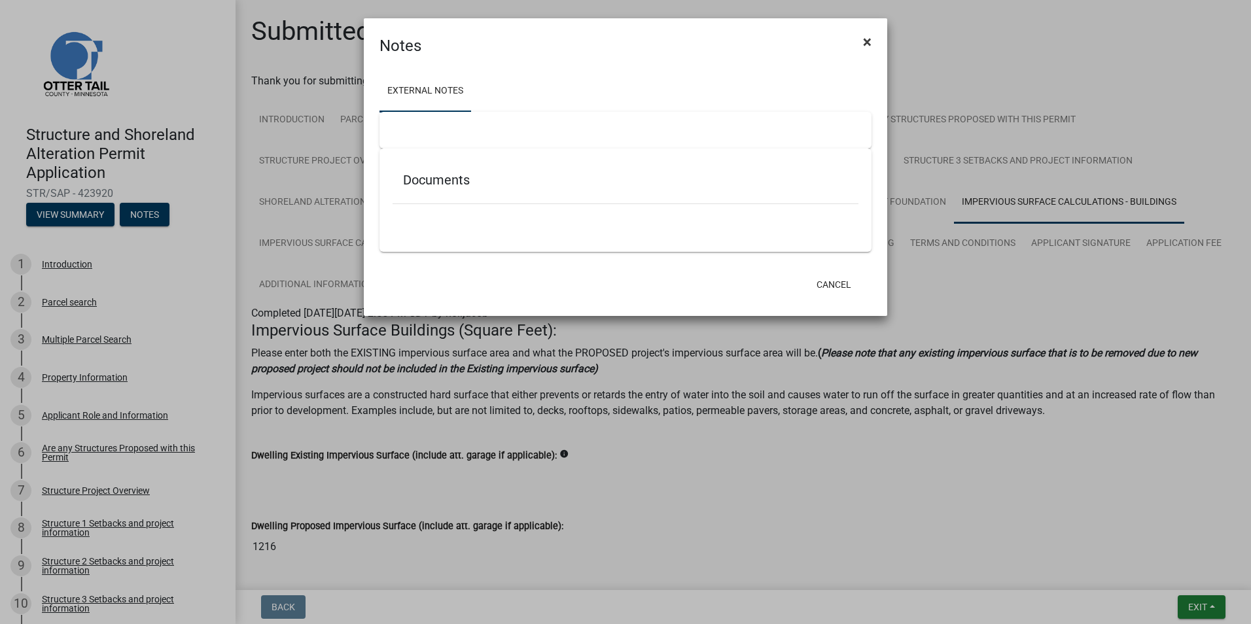
click at [868, 39] on span "×" at bounding box center [867, 42] width 9 height 18
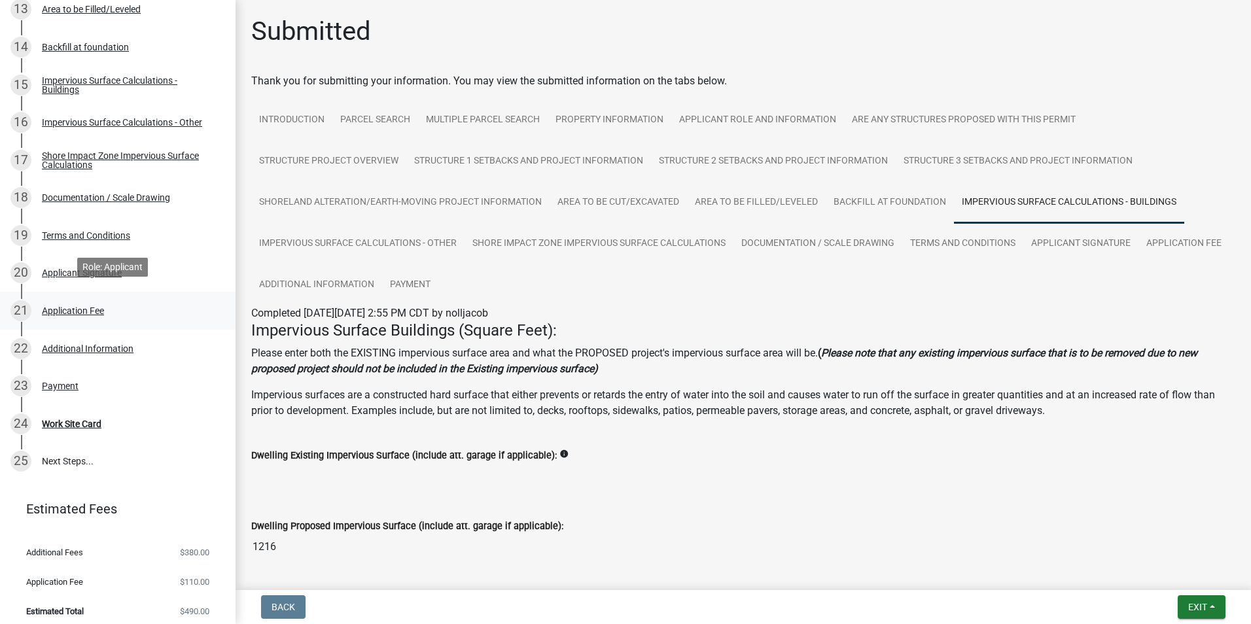
scroll to position [715, 0]
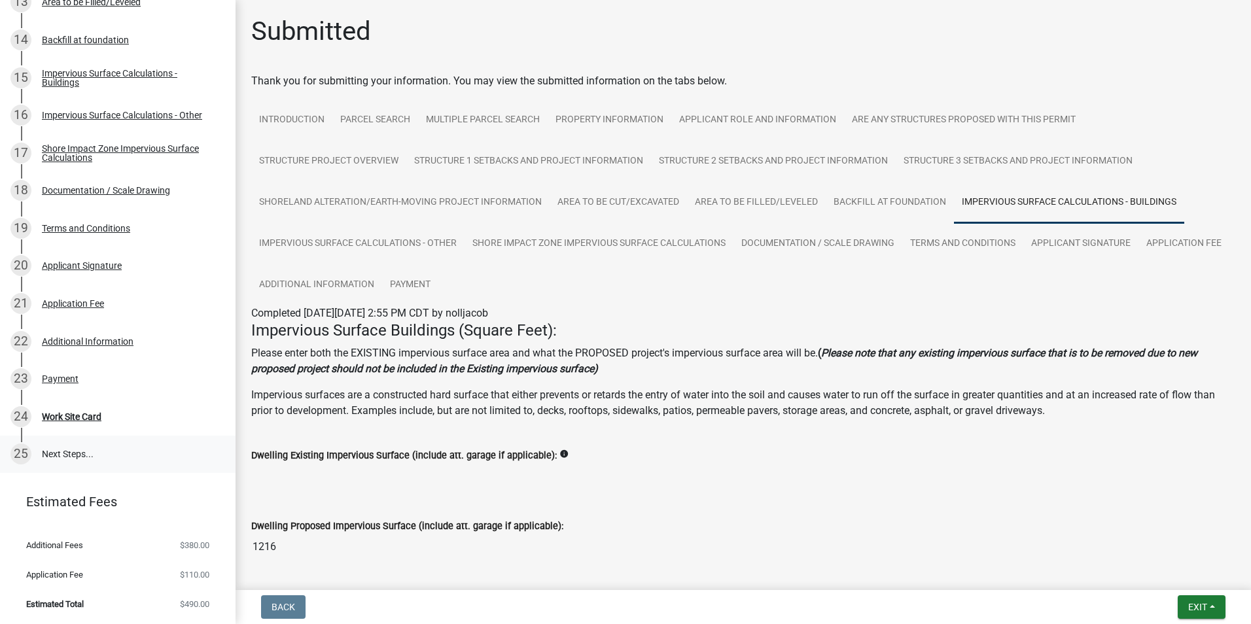
click at [63, 453] on link "25 Next Steps..." at bounding box center [118, 455] width 236 height 38
click at [63, 452] on link "25 Next Steps..." at bounding box center [118, 455] width 236 height 38
click at [74, 459] on link "25 Next Steps..." at bounding box center [118, 455] width 236 height 38
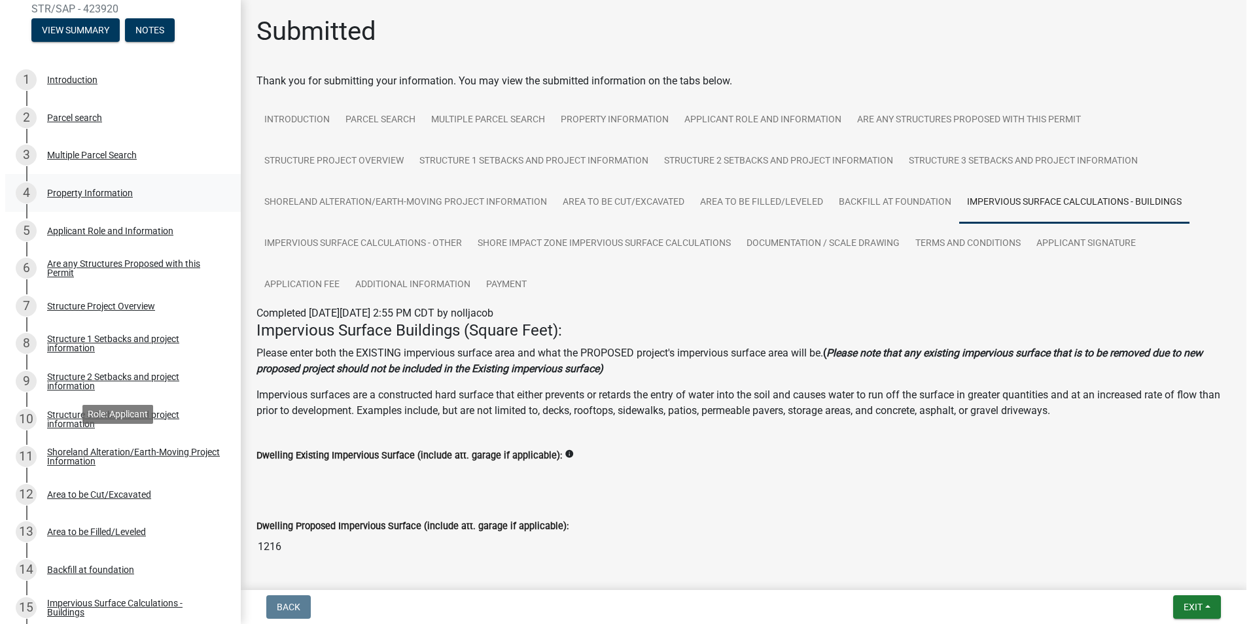
scroll to position [0, 0]
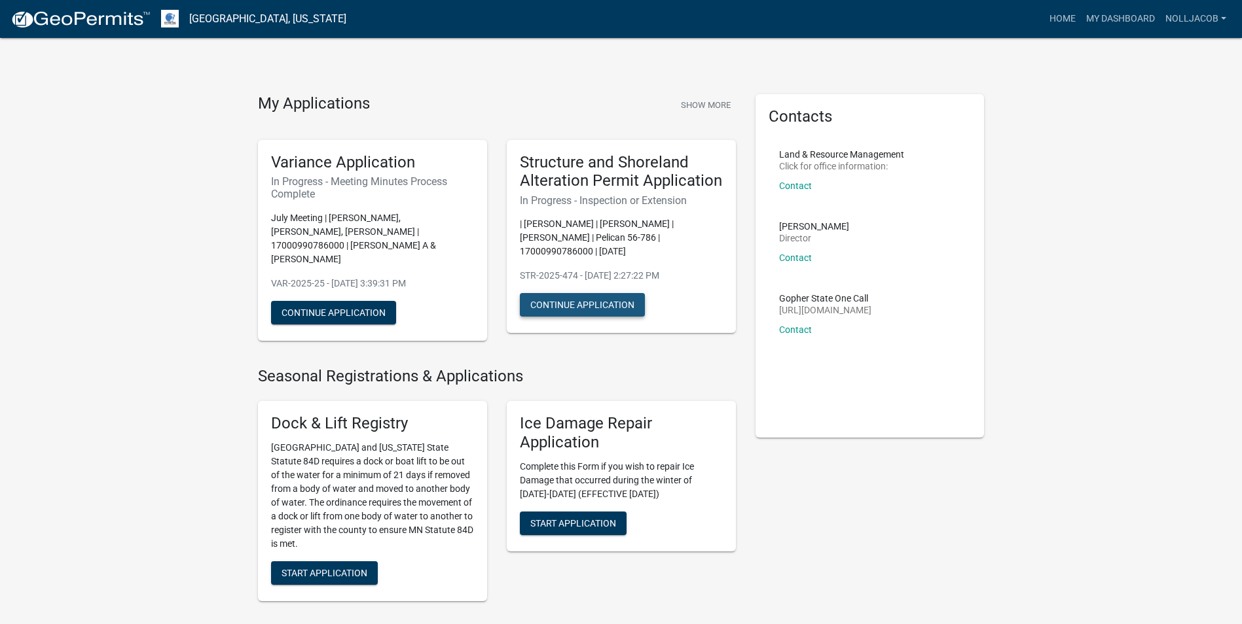
click at [582, 306] on button "Continue Application" at bounding box center [582, 305] width 125 height 24
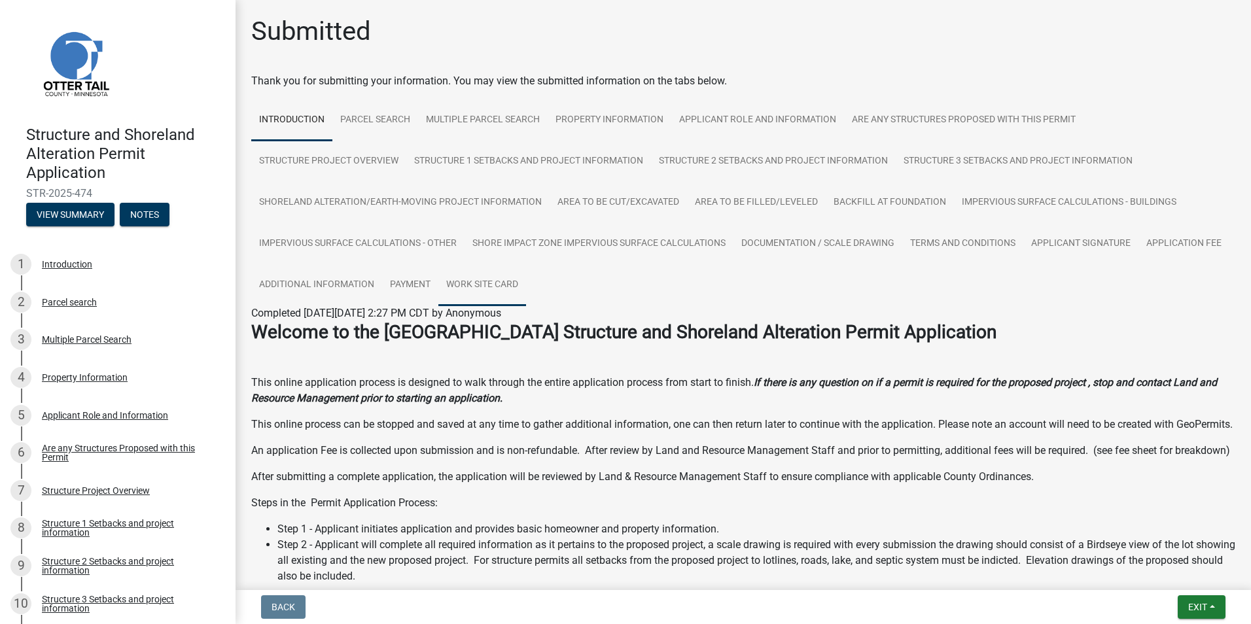
click at [526, 281] on link "Work Site Card" at bounding box center [482, 285] width 88 height 42
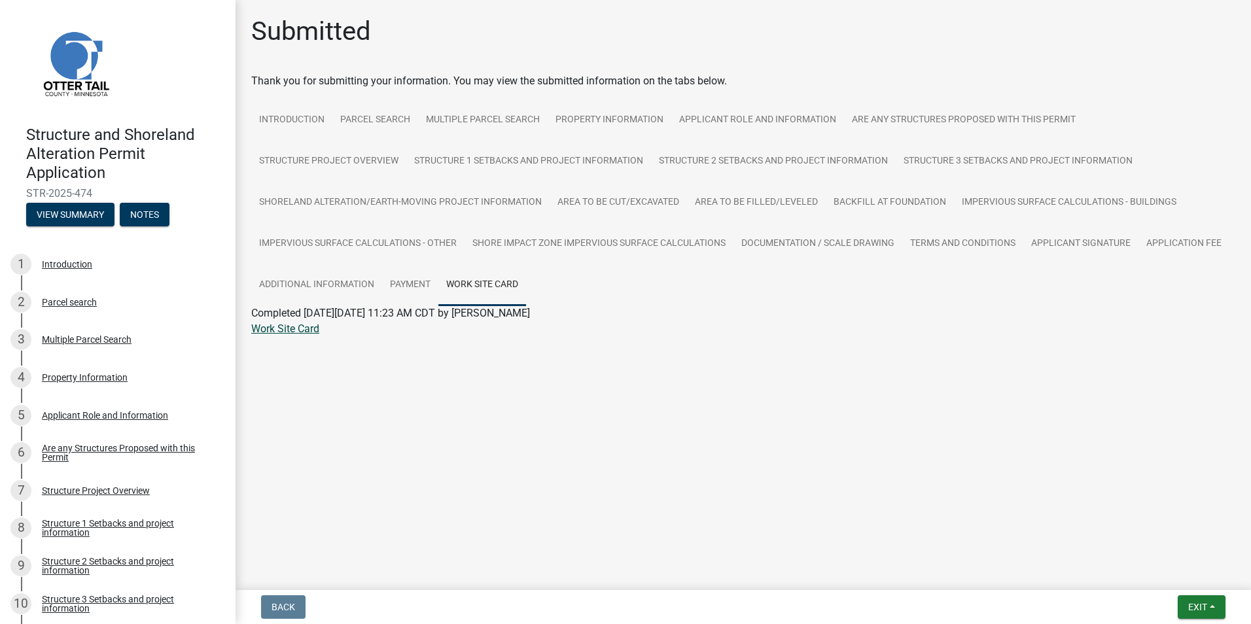
click at [288, 326] on link "Work Site Card" at bounding box center [285, 329] width 68 height 12
click at [416, 282] on link "Payment" at bounding box center [410, 285] width 56 height 42
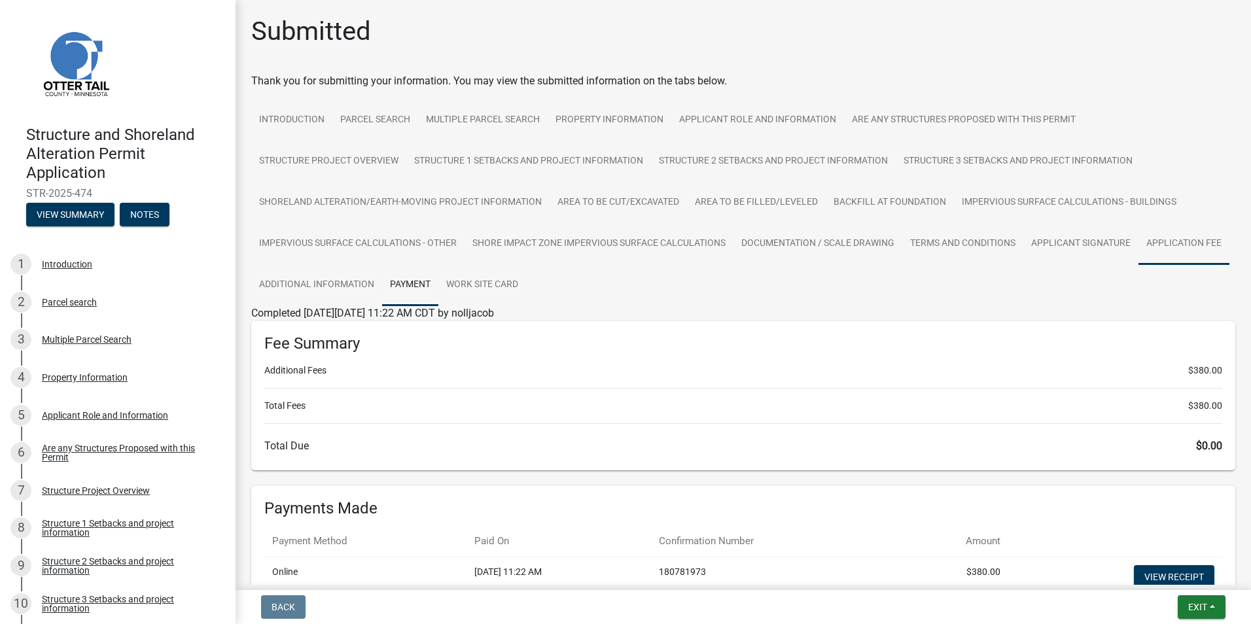
click at [1139, 265] on link "Application Fee" at bounding box center [1184, 244] width 91 height 42
click at [1079, 238] on link "Applicant Signature" at bounding box center [1081, 244] width 115 height 42
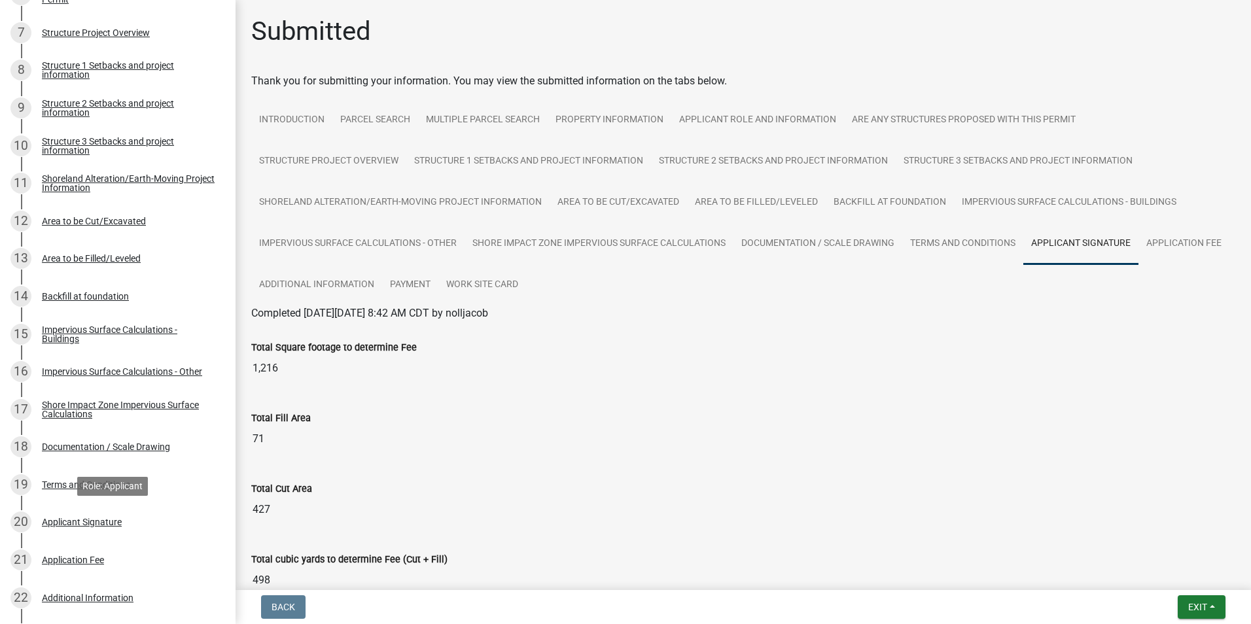
scroll to position [715, 0]
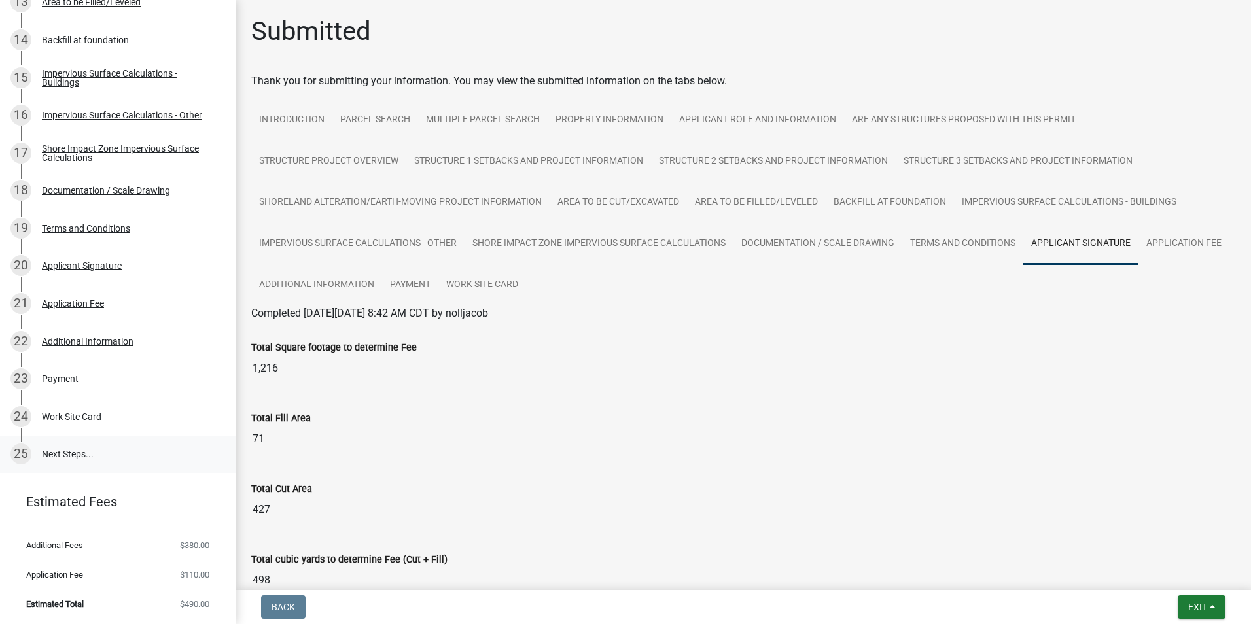
click at [69, 456] on link "25 Next Steps..." at bounding box center [118, 455] width 236 height 38
click at [68, 452] on link "25 Next Steps..." at bounding box center [118, 455] width 236 height 38
click at [81, 418] on div "Work Site Card" at bounding box center [72, 416] width 60 height 9
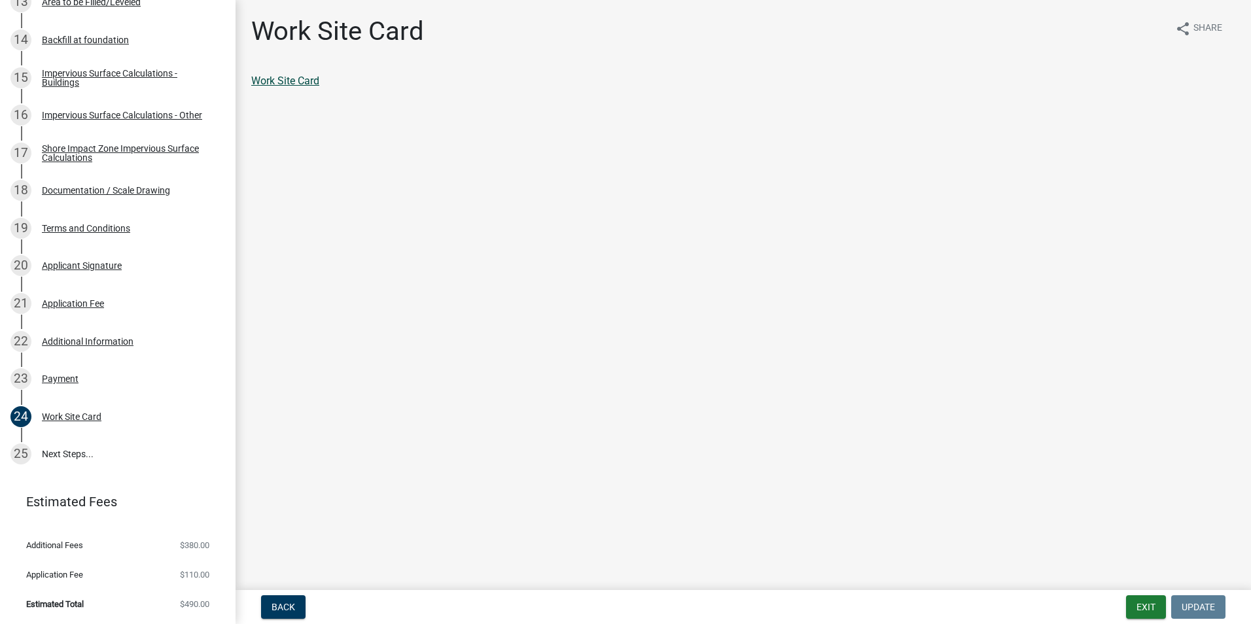
click at [308, 82] on link "Work Site Card" at bounding box center [285, 81] width 68 height 12
